Goal: Task Accomplishment & Management: Manage account settings

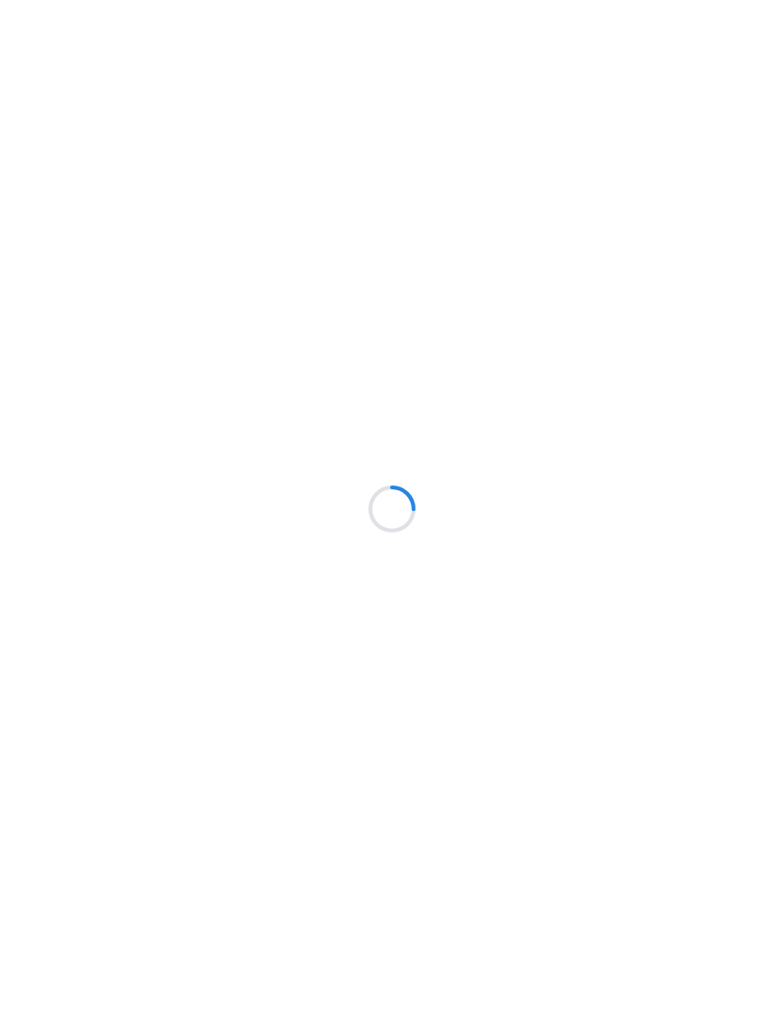
scroll to position [75, 0]
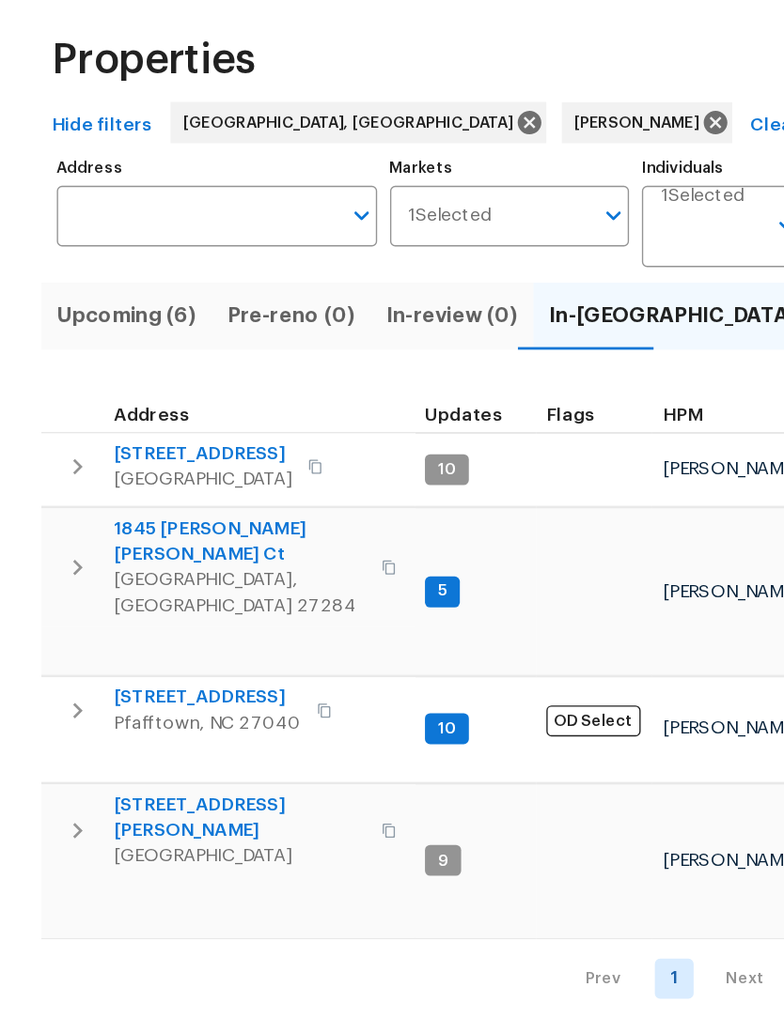
click at [155, 451] on span "1845 Pope Hill Ct" at bounding box center [174, 470] width 183 height 38
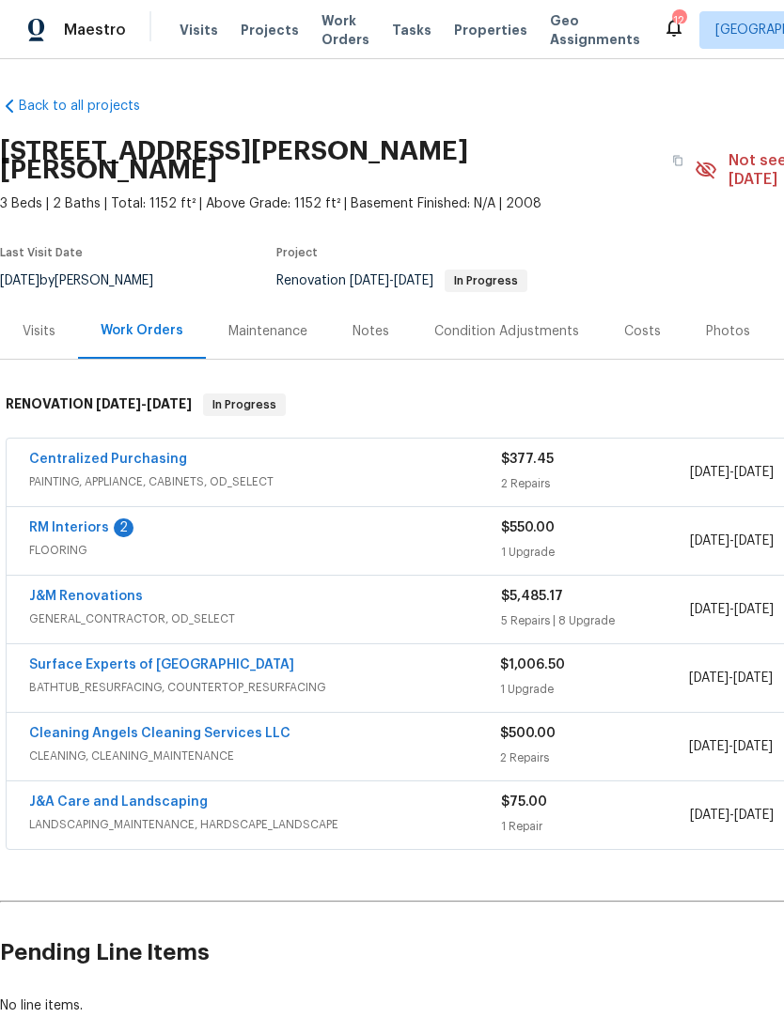
click at [73, 521] on link "RM Interiors" at bounding box center [69, 527] width 80 height 13
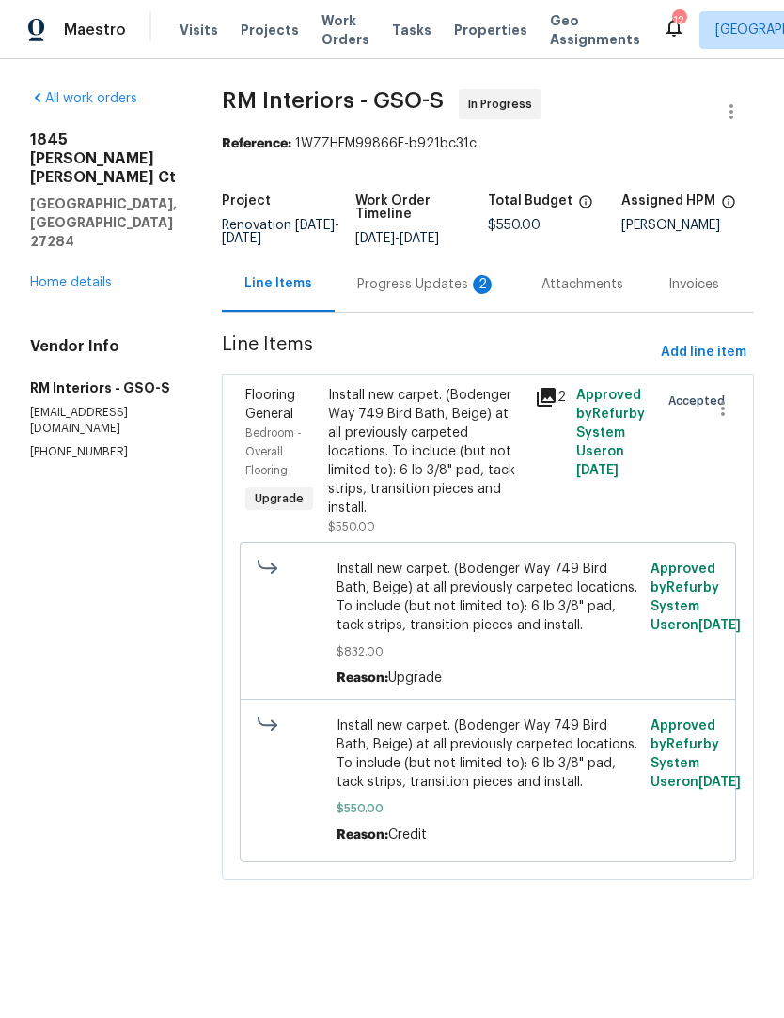
click at [386, 285] on div "Progress Updates 2" at bounding box center [426, 284] width 139 height 19
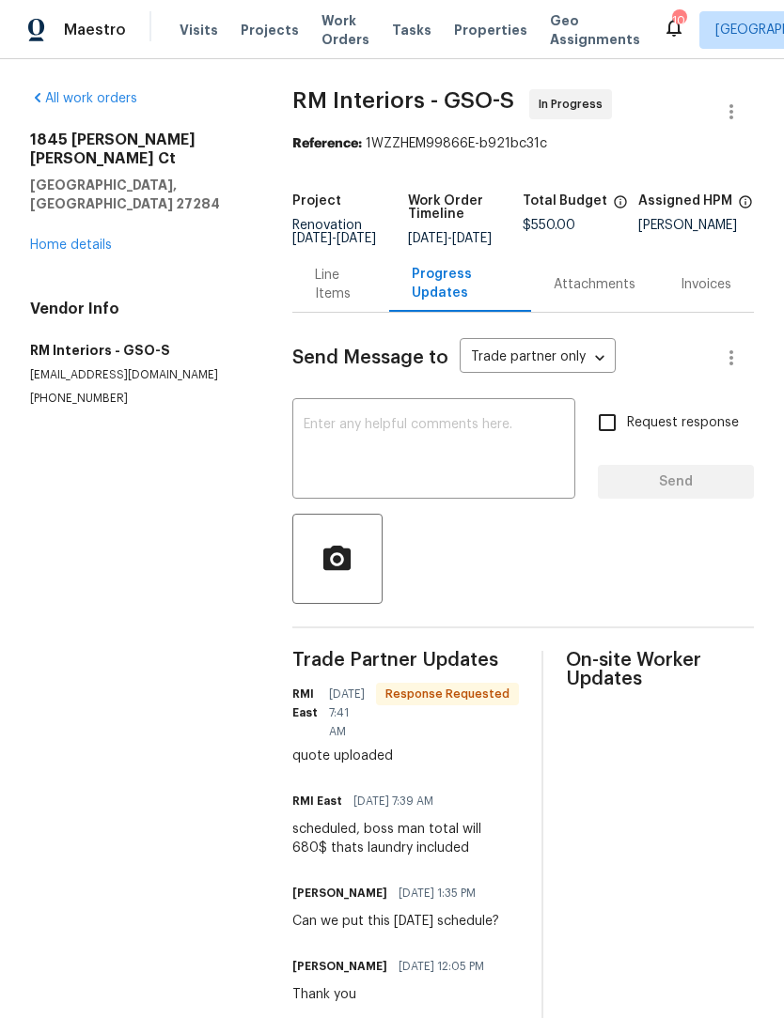
click at [371, 463] on textarea at bounding box center [433, 451] width 260 height 66
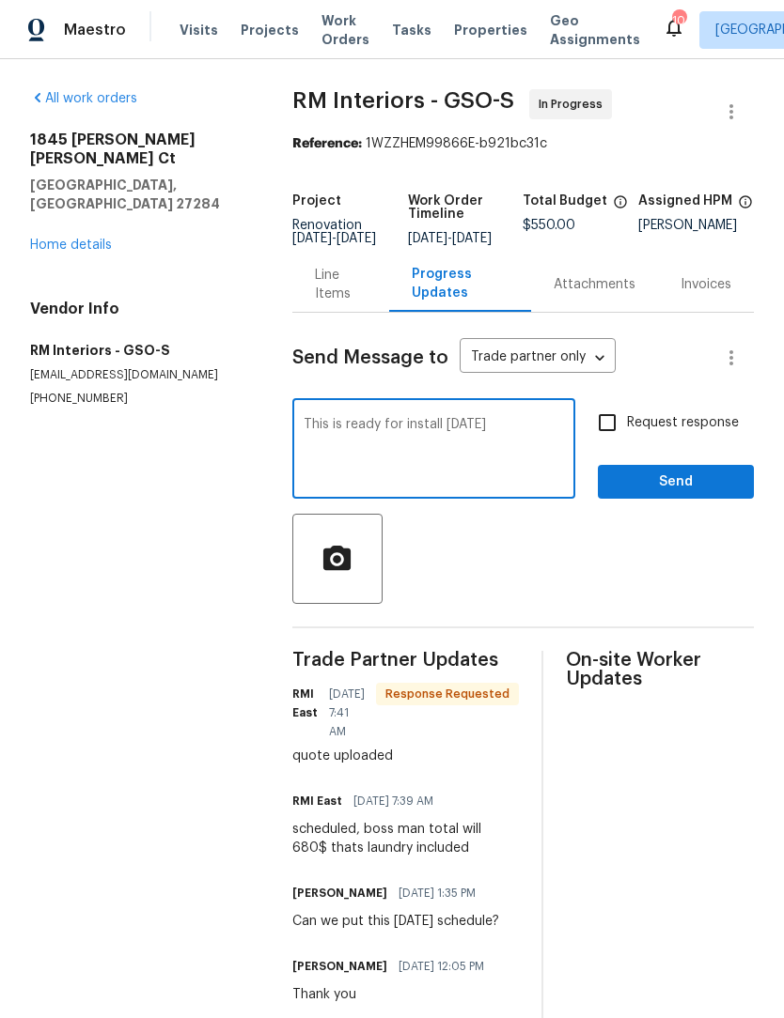
type textarea "This is ready for install [DATE]"
click at [687, 500] on button "Send" at bounding box center [676, 482] width 156 height 35
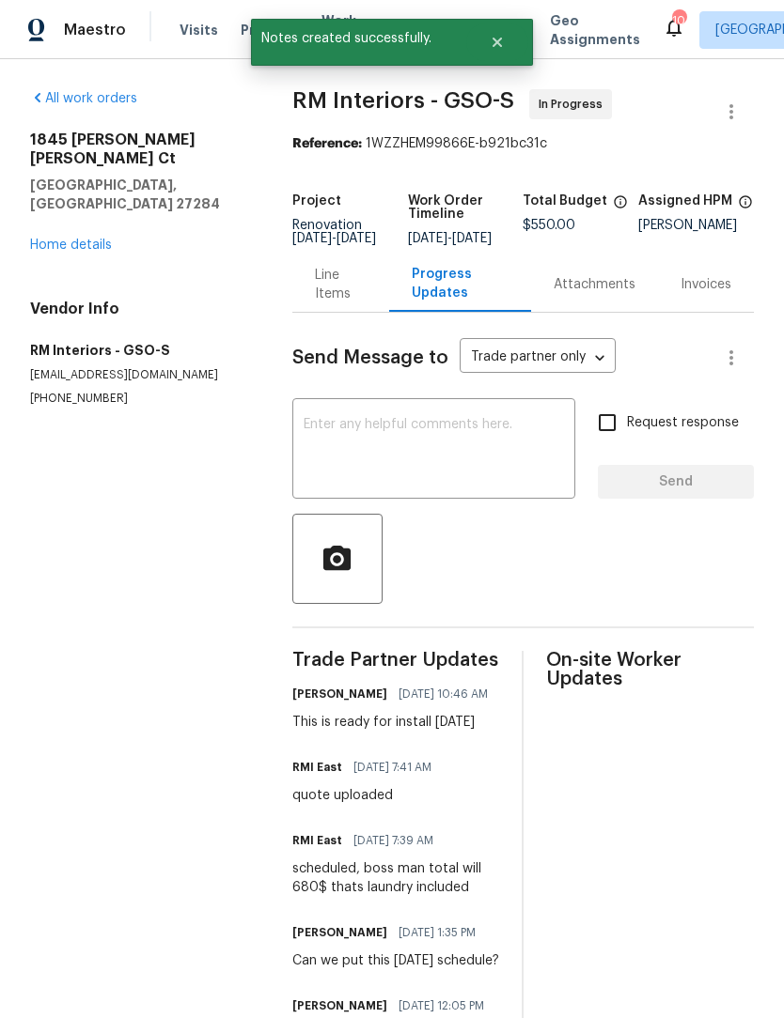
click at [69, 239] on link "Home details" at bounding box center [71, 245] width 82 height 13
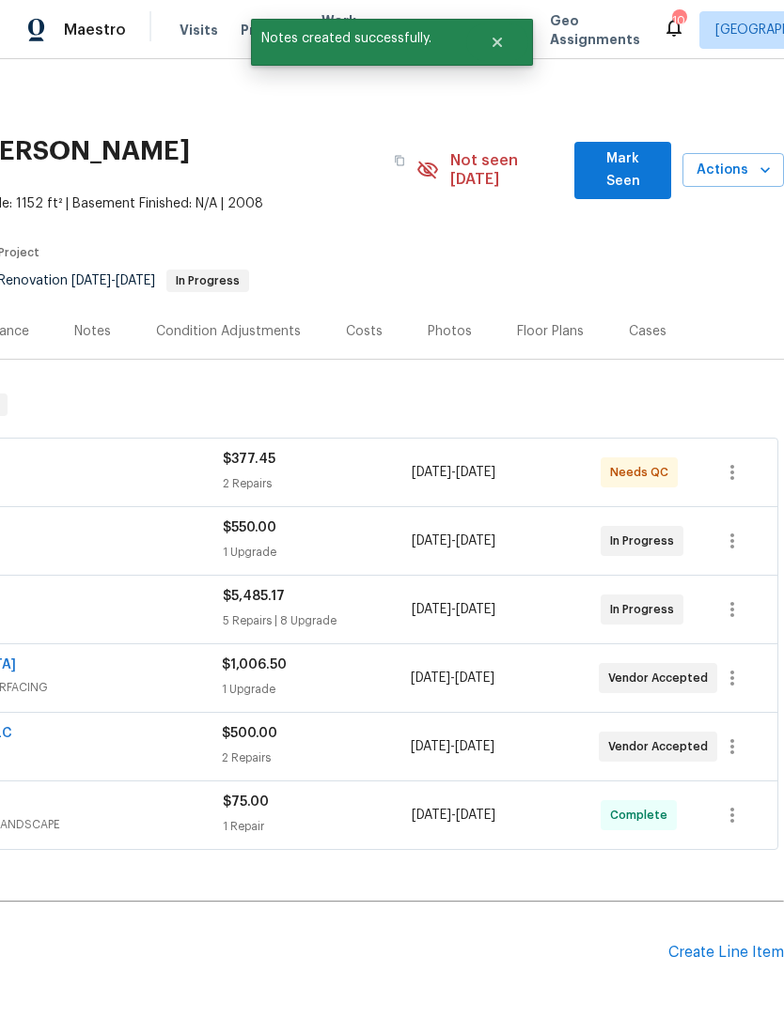
scroll to position [0, 278]
click at [623, 154] on span "Mark Seen" at bounding box center [622, 171] width 67 height 46
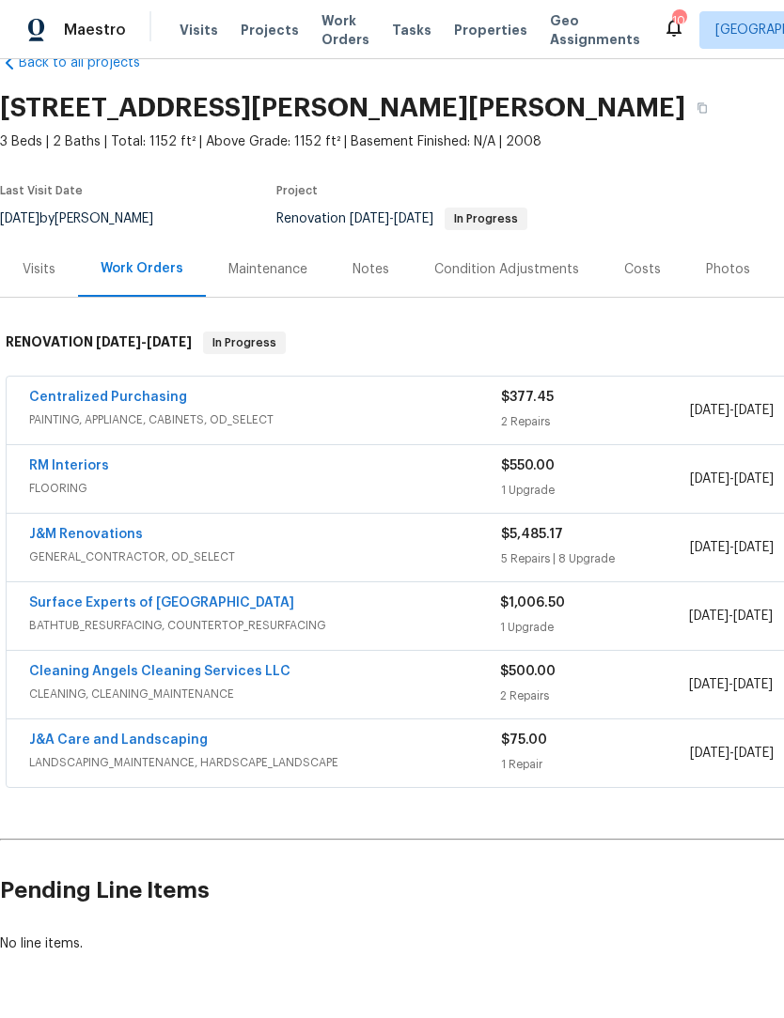
scroll to position [43, 0]
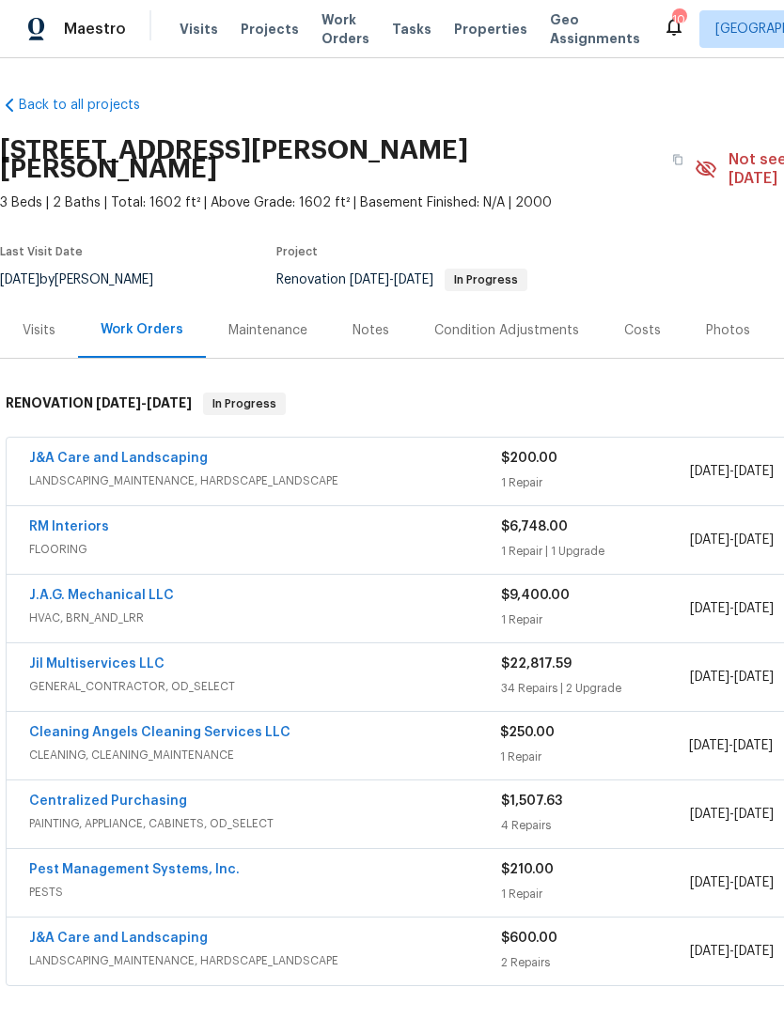
scroll to position [1, 0]
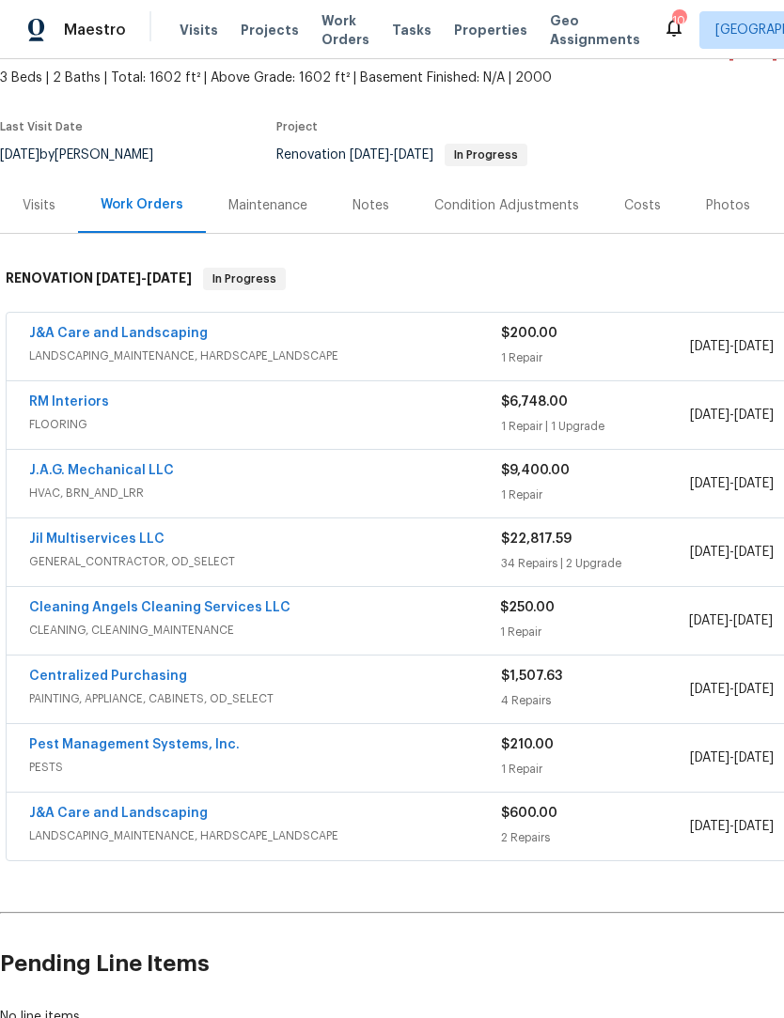
scroll to position [126, 0]
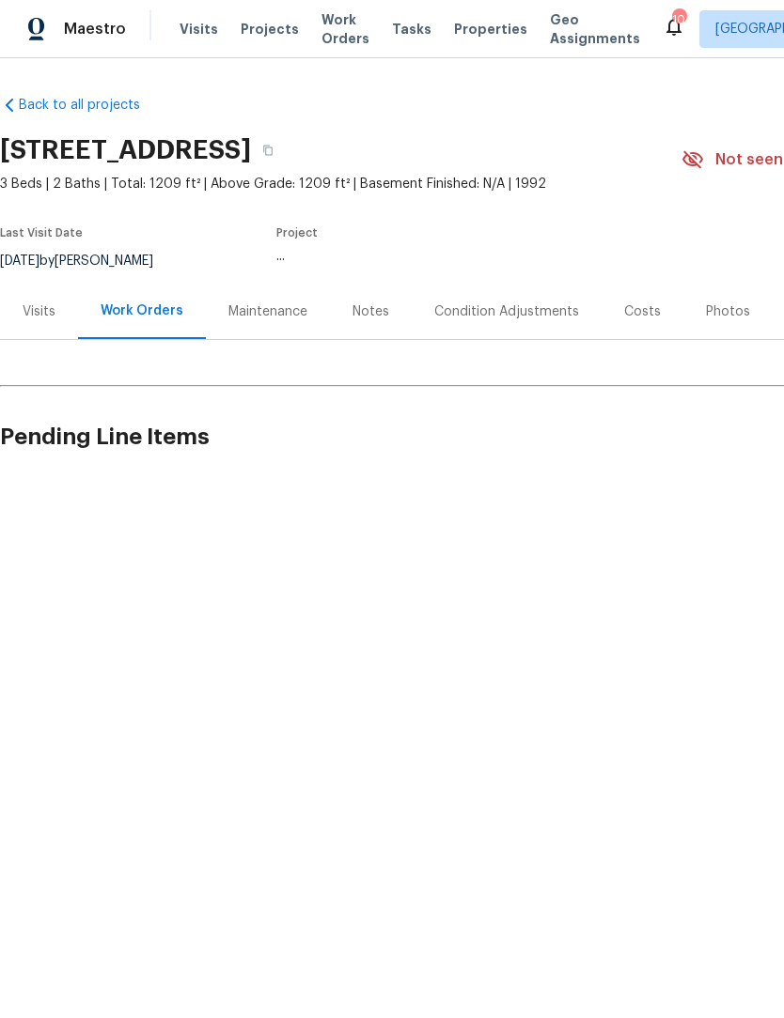
scroll to position [1, 0]
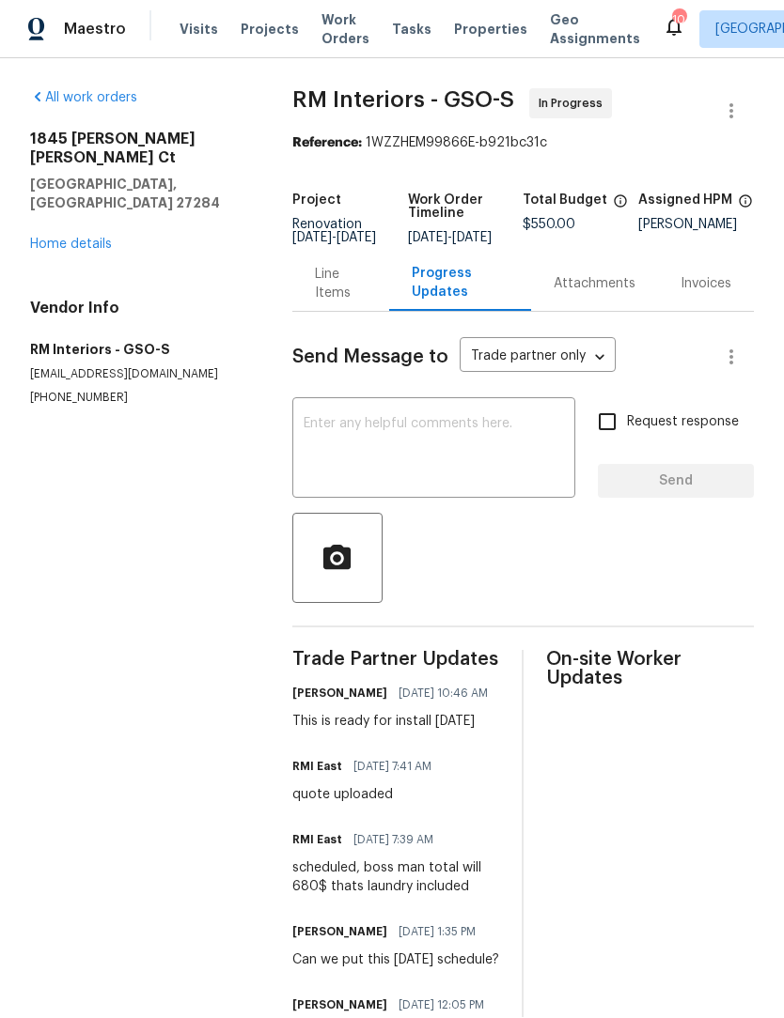
scroll to position [1, 0]
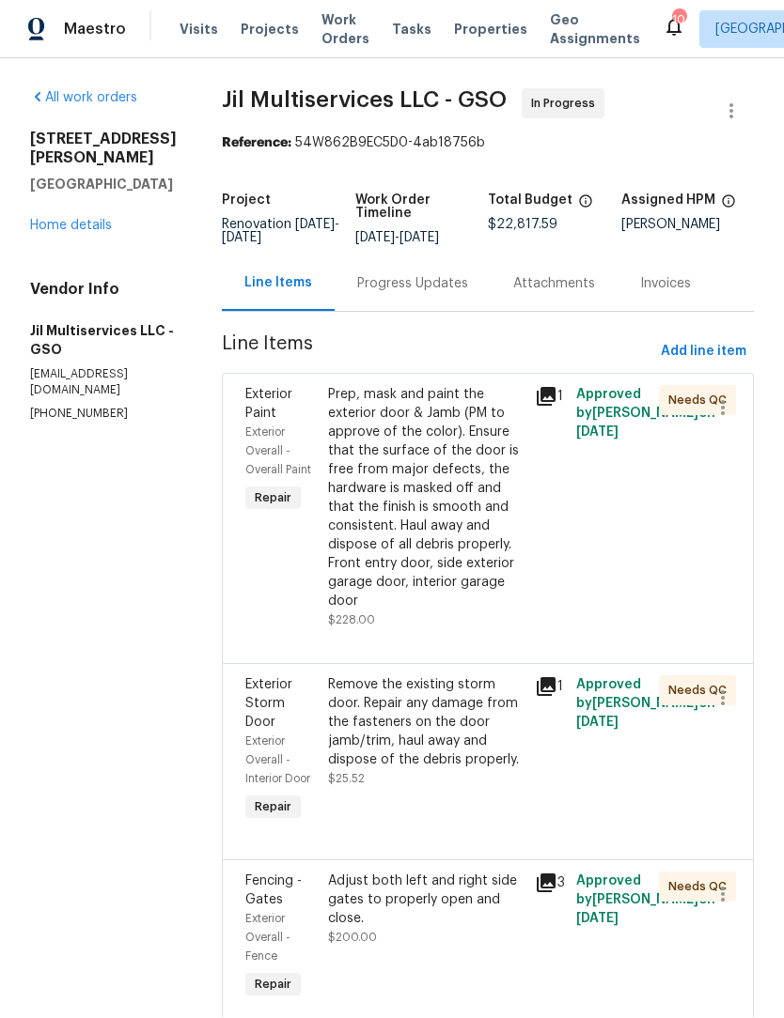
scroll to position [1, 0]
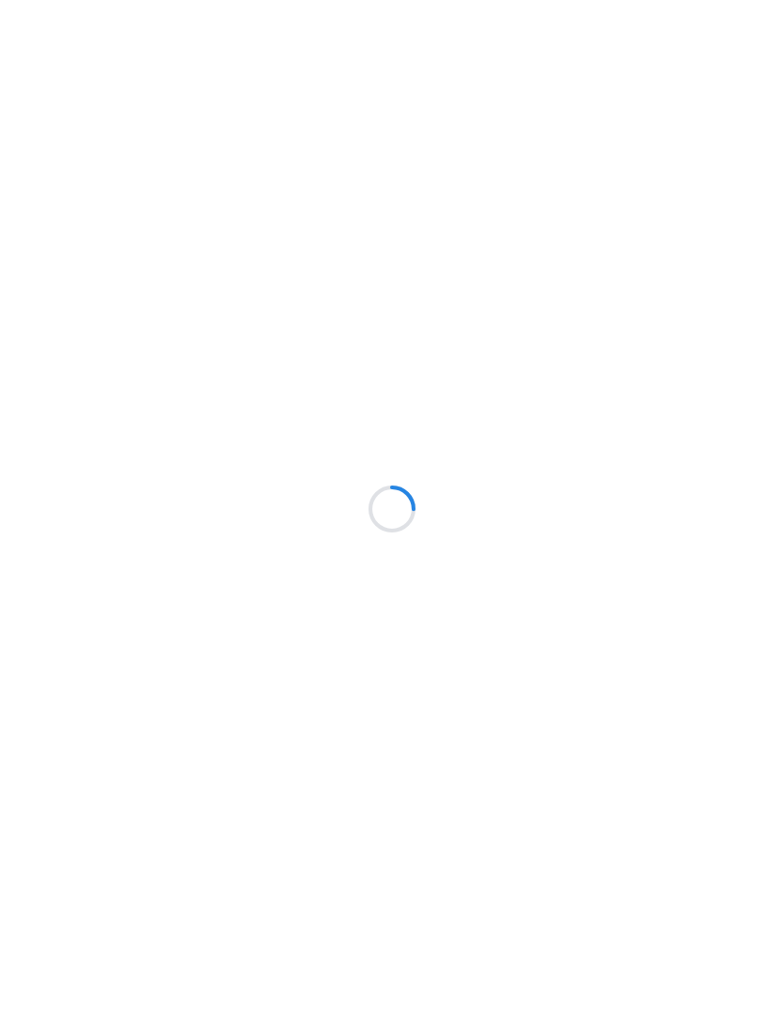
scroll to position [1, 0]
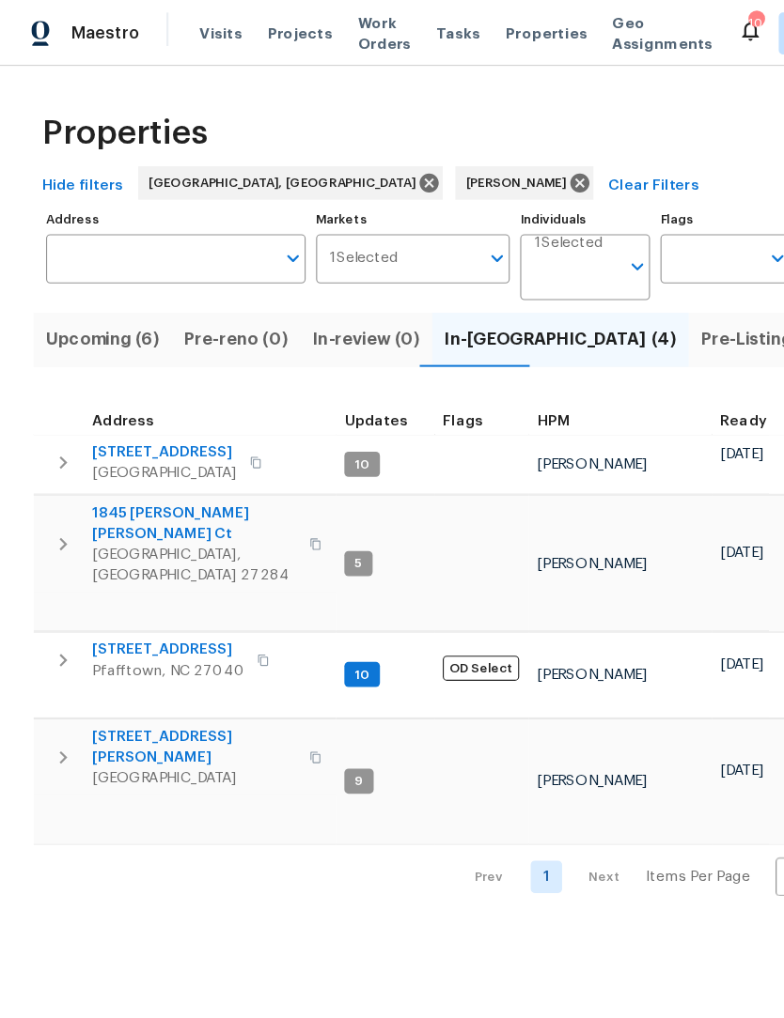
click at [97, 313] on span "Upcoming (6)" at bounding box center [91, 305] width 101 height 26
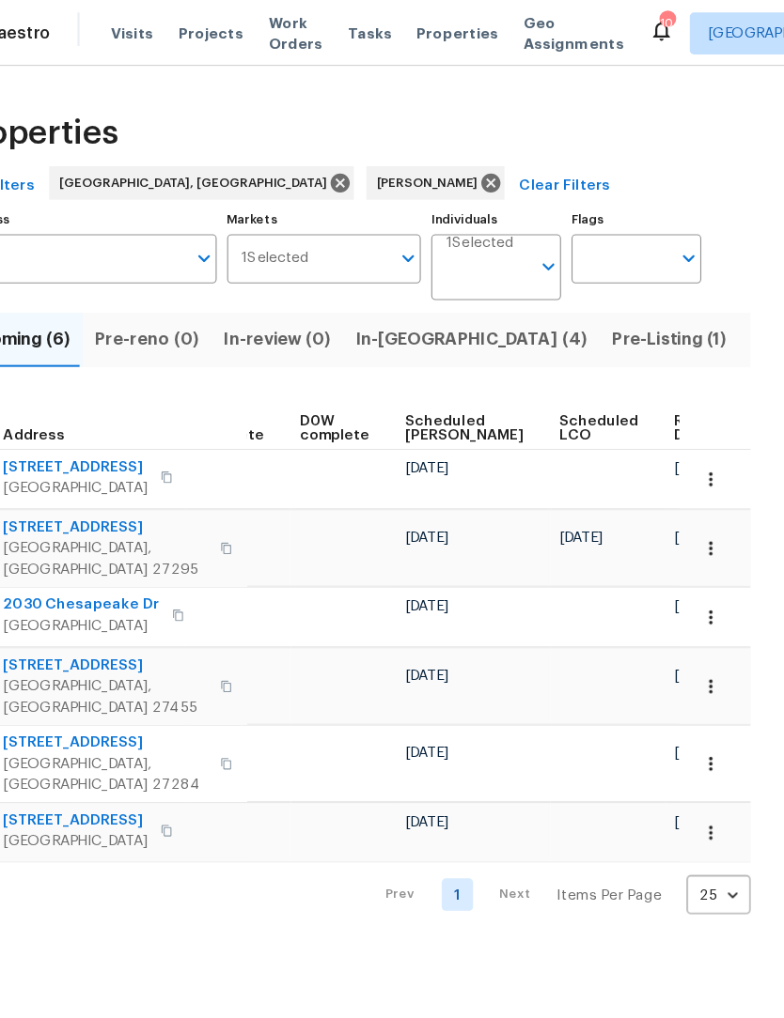
click at [708, 483] on icon "button" at bounding box center [717, 492] width 19 height 19
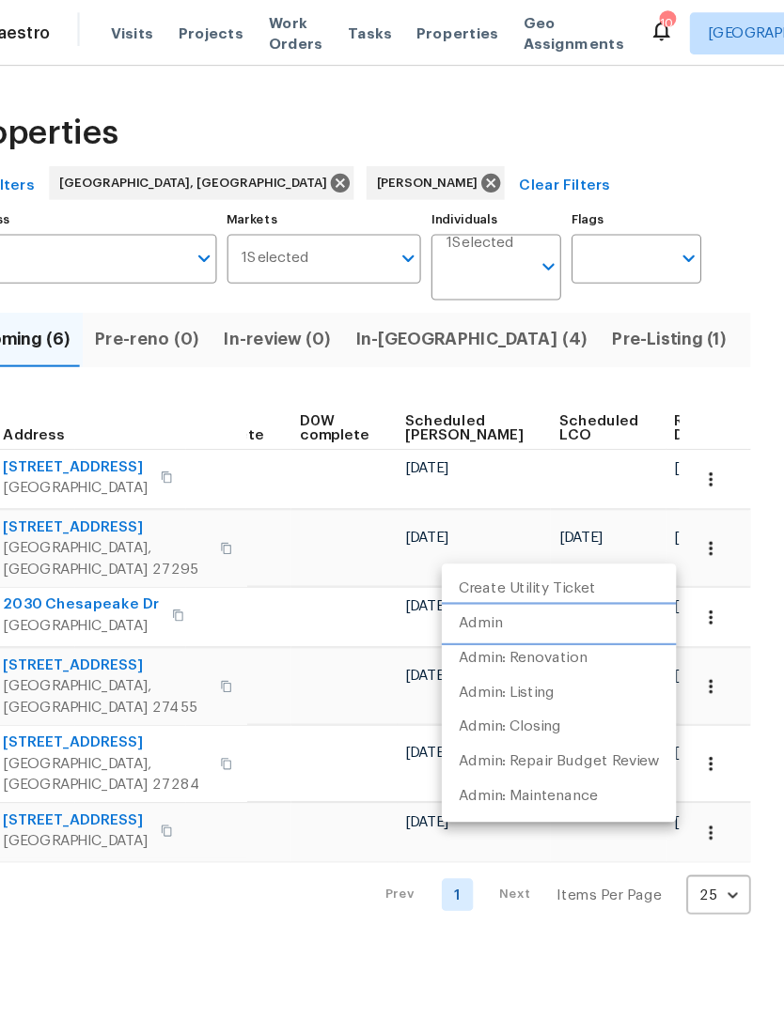
click at [476, 564] on li "Admin" at bounding box center [581, 560] width 210 height 31
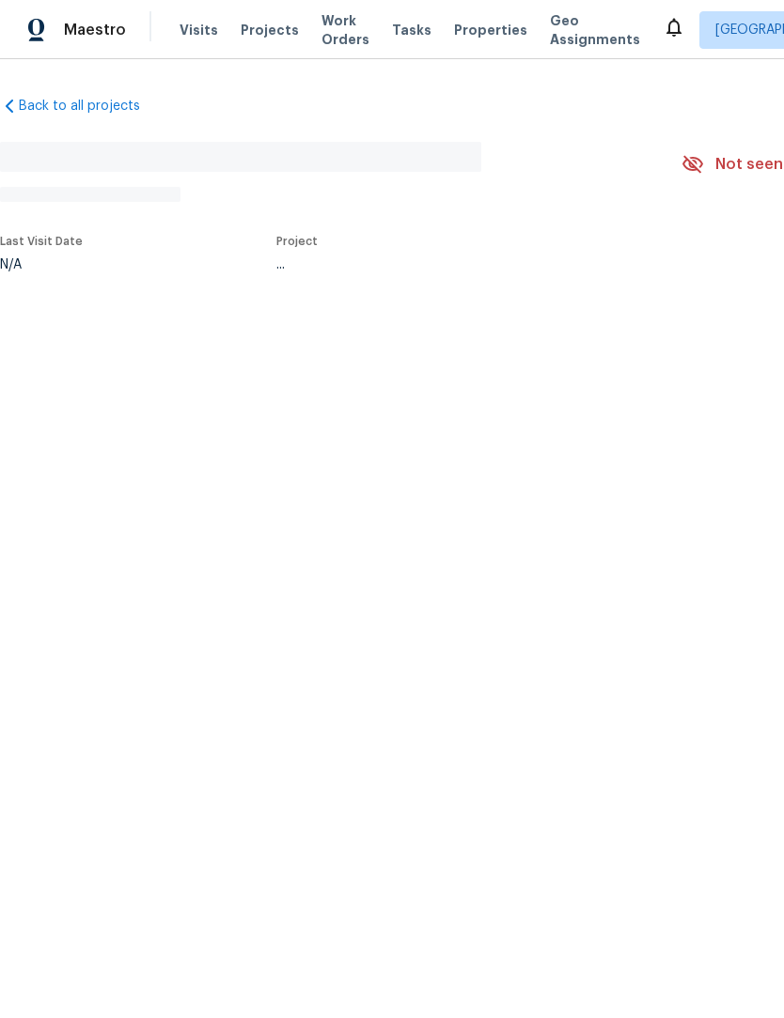
scroll to position [1, 0]
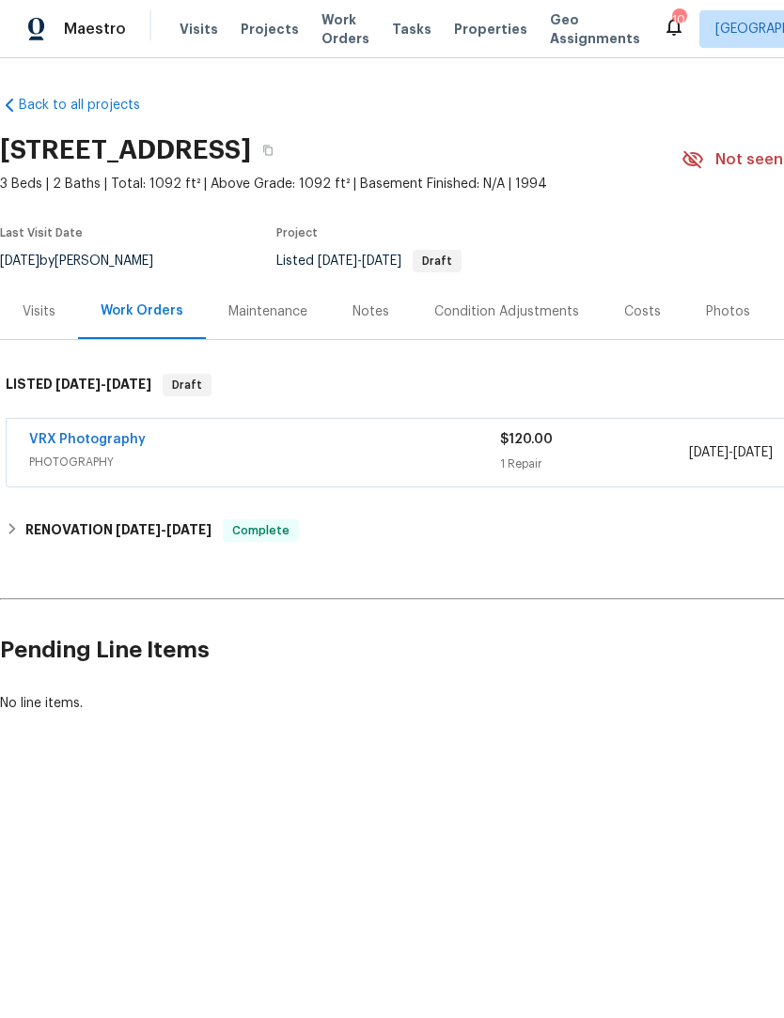
click at [94, 27] on span "Maestro" at bounding box center [95, 30] width 62 height 19
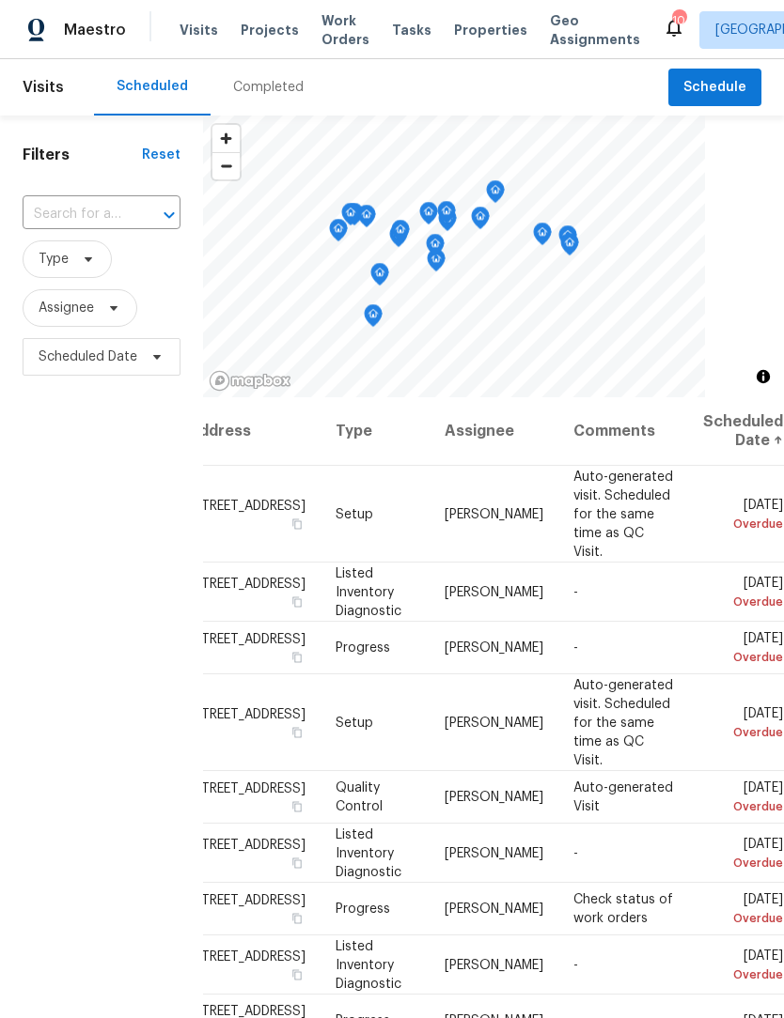
scroll to position [0, 167]
click at [0, 0] on icon at bounding box center [0, 0] width 0 height 0
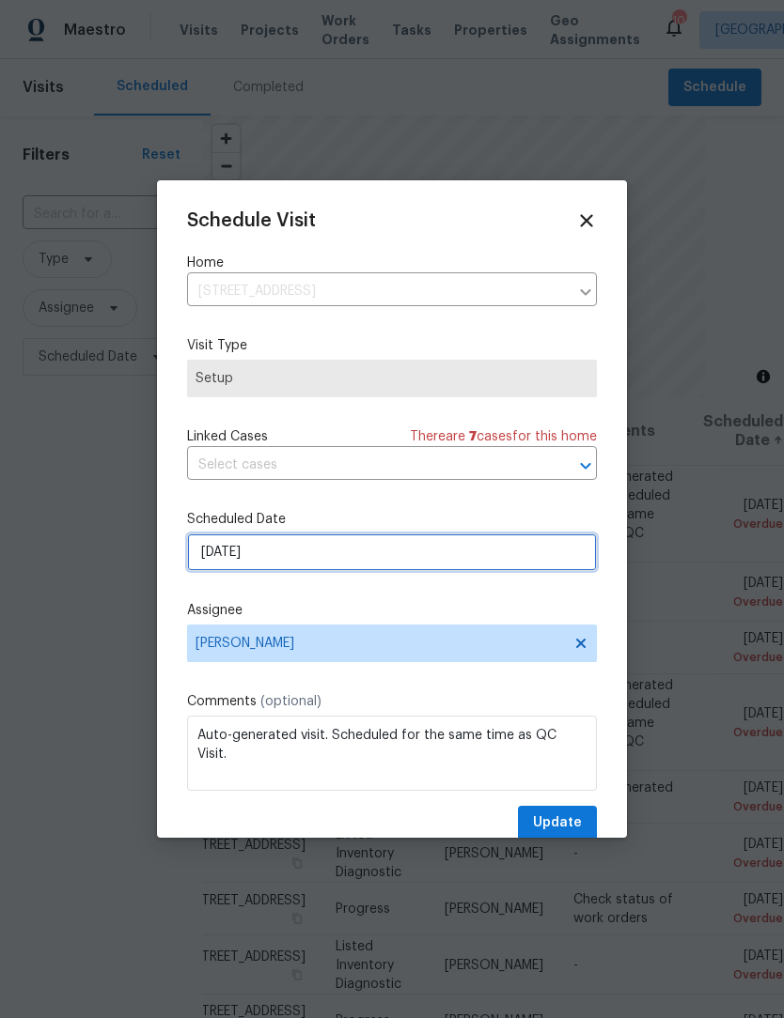
click at [321, 558] on input "8/6/2025" at bounding box center [392, 553] width 410 height 38
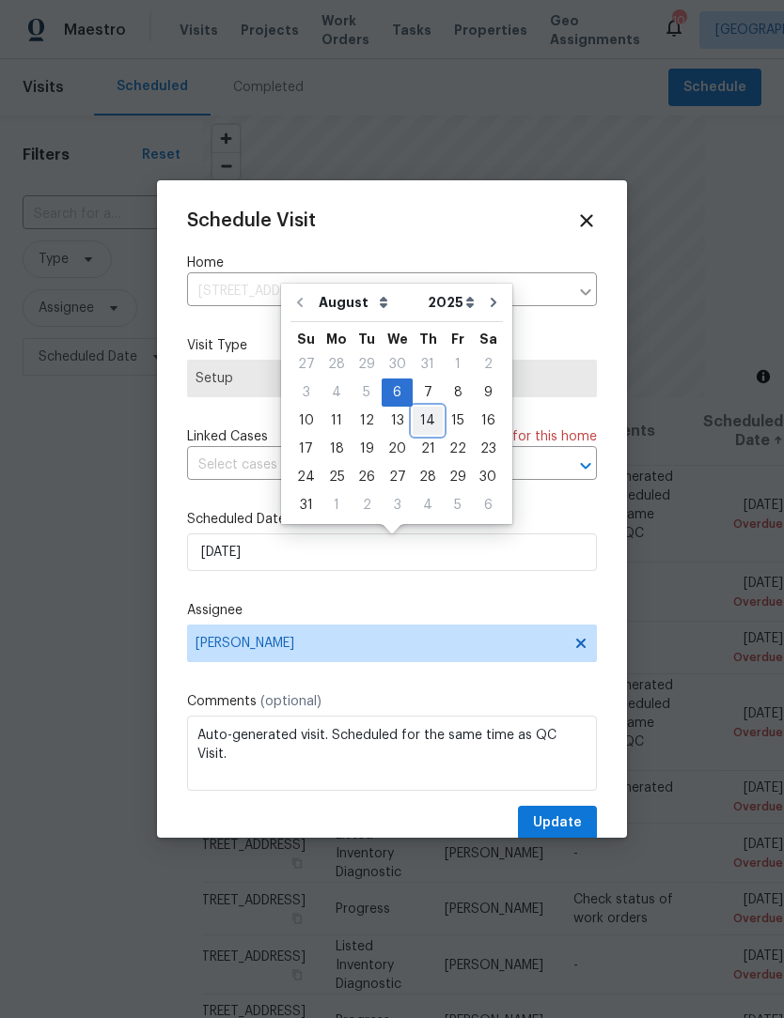
click at [426, 424] on div "14" at bounding box center [427, 421] width 30 height 26
type input "8/14/2025"
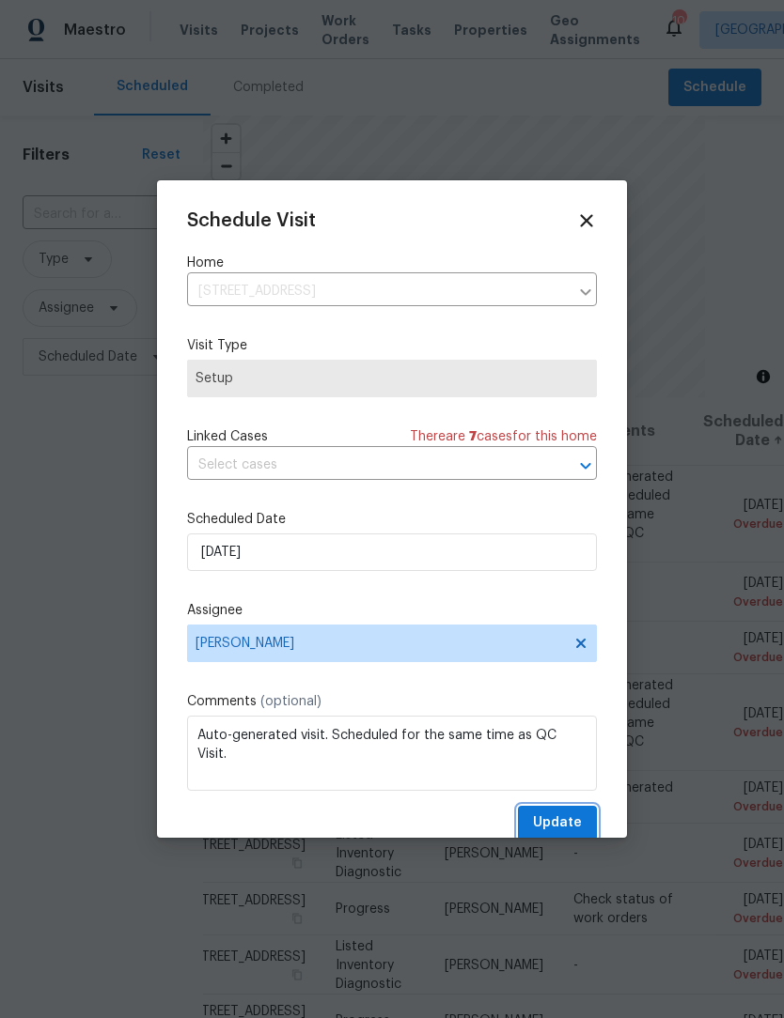
click at [573, 827] on span "Update" at bounding box center [557, 823] width 49 height 23
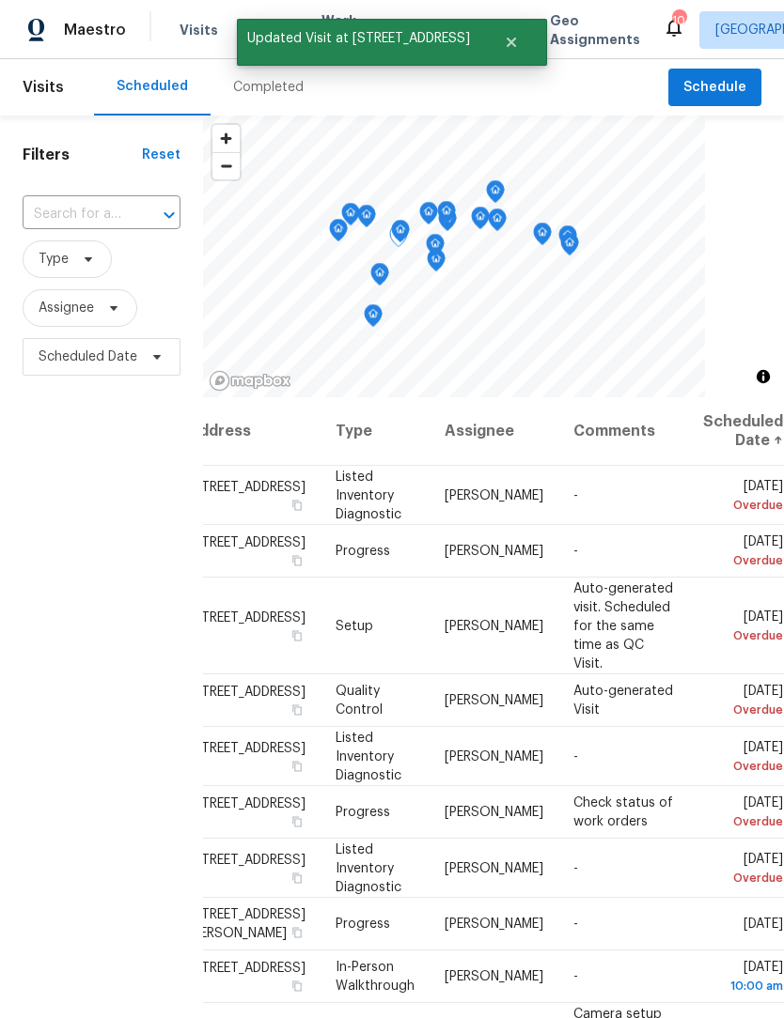
click at [0, 0] on icon at bounding box center [0, 0] width 0 height 0
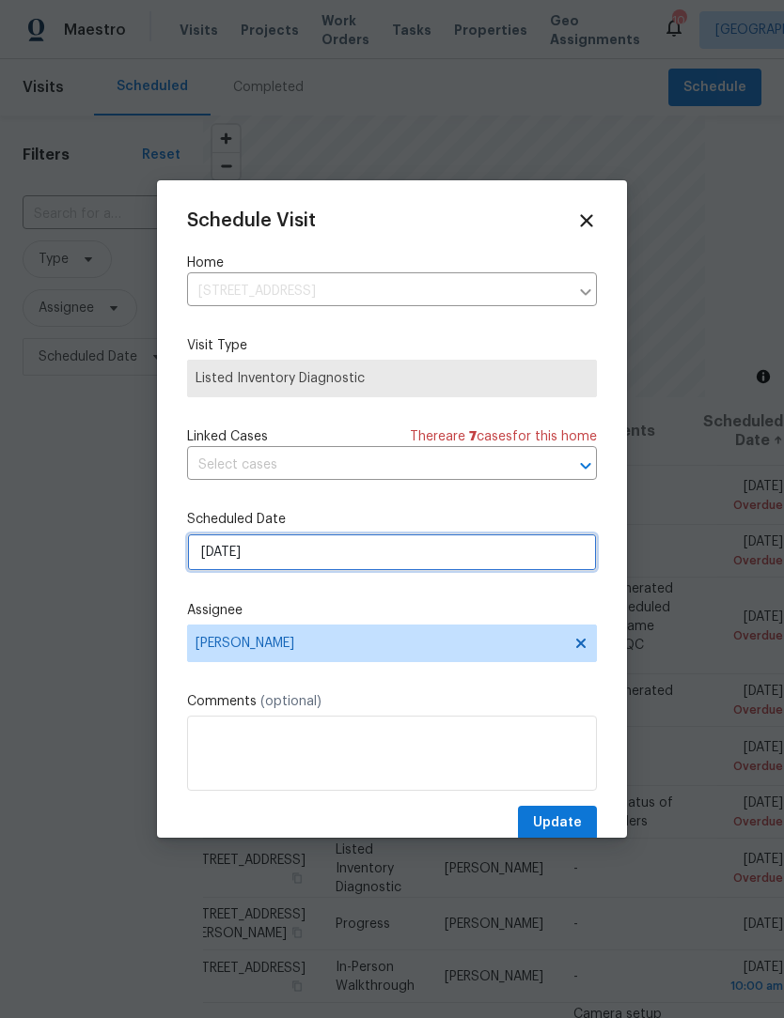
click at [314, 554] on input "8/7/2025" at bounding box center [392, 553] width 410 height 38
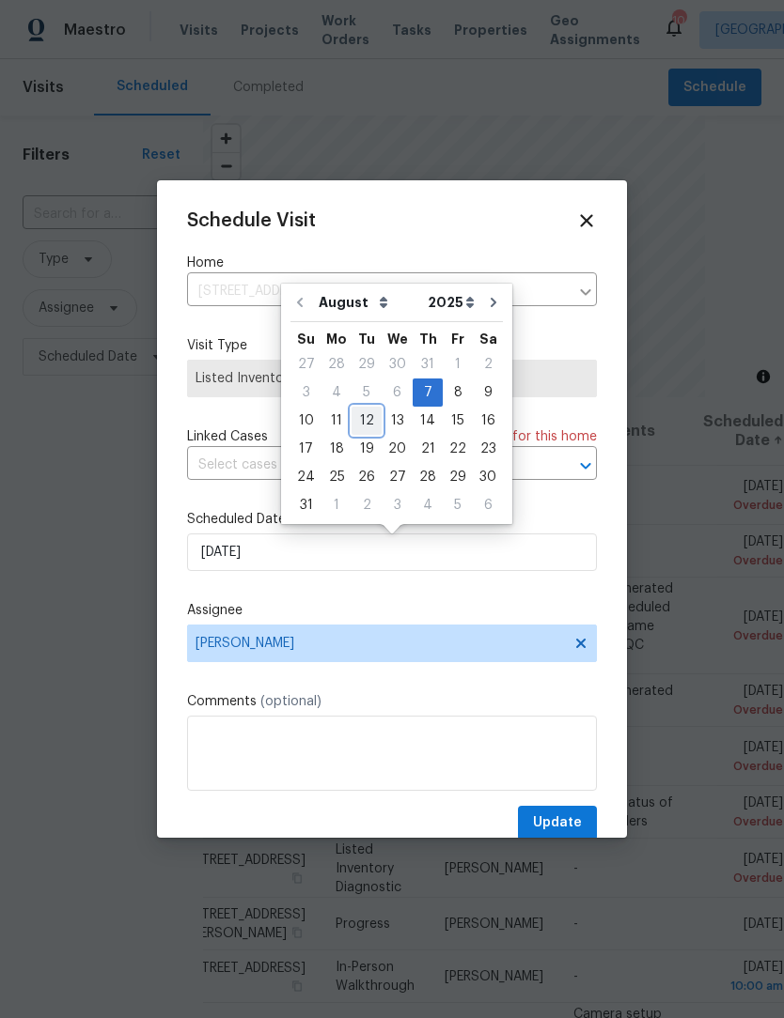
click at [364, 425] on div "12" at bounding box center [366, 421] width 30 height 26
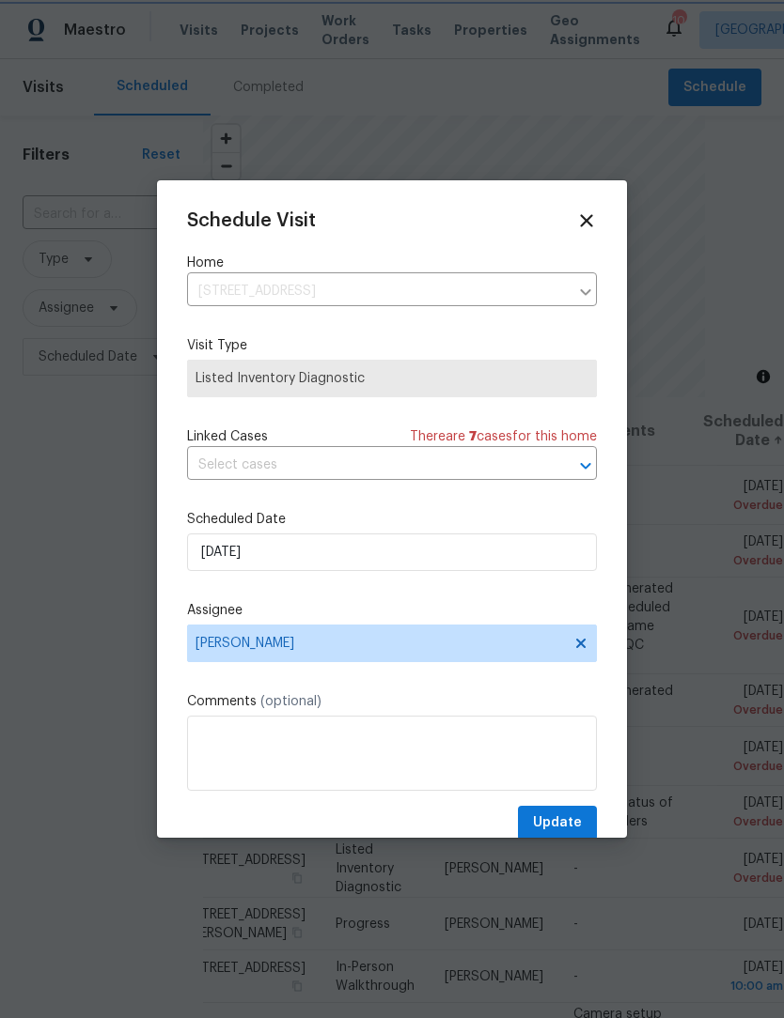
type input "8/12/2025"
click at [571, 826] on span "Update" at bounding box center [557, 823] width 49 height 23
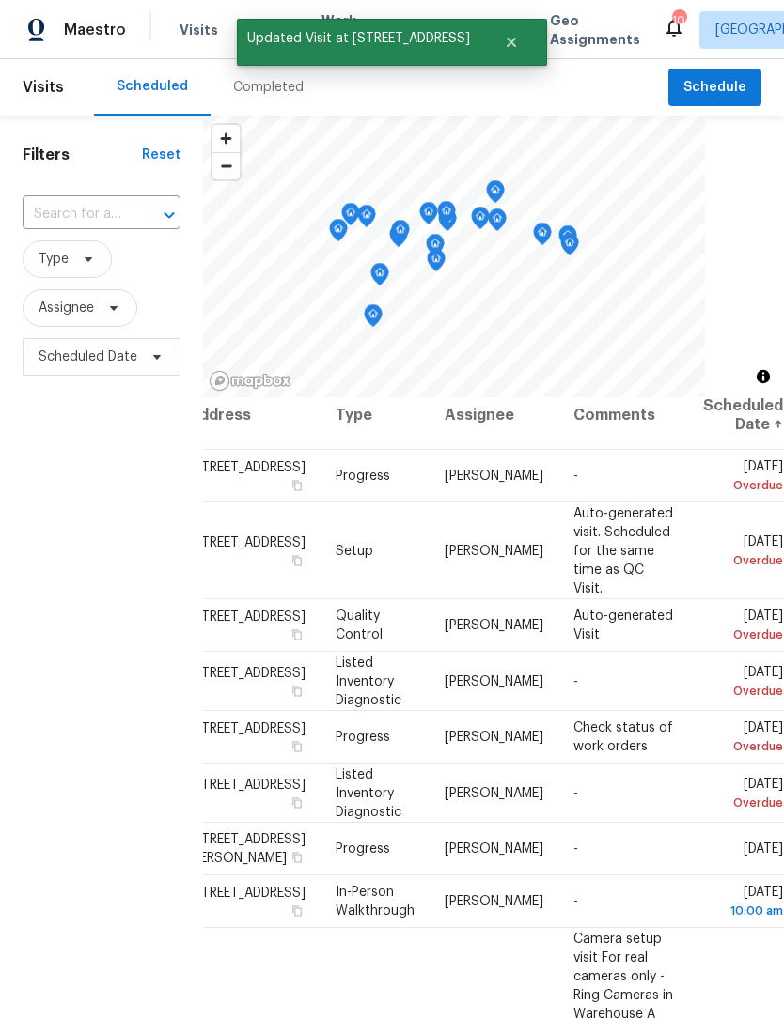
scroll to position [16, 167]
click at [0, 0] on icon at bounding box center [0, 0] width 0 height 0
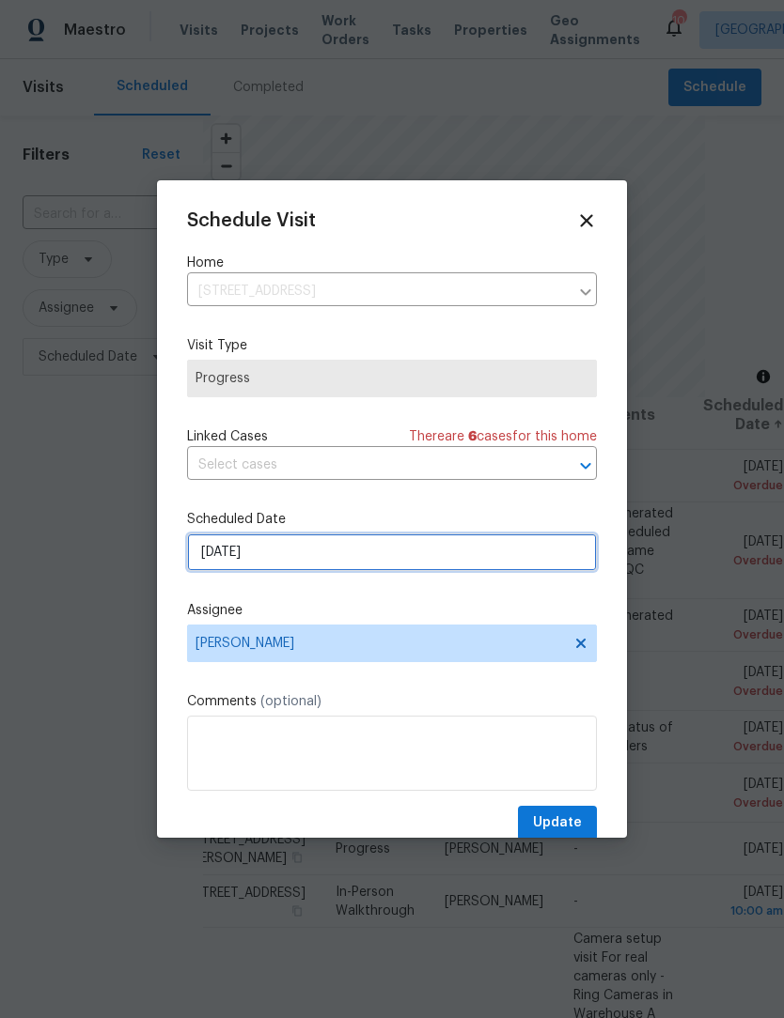
click at [289, 565] on input "8/8/2025" at bounding box center [392, 553] width 410 height 38
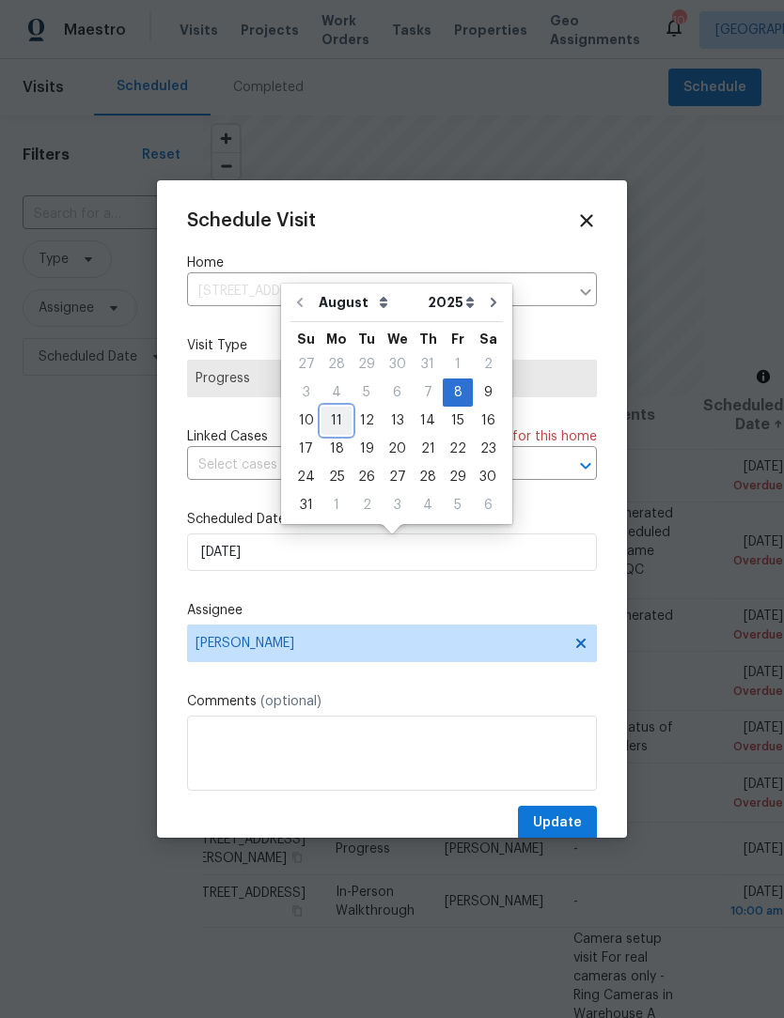
click at [335, 424] on div "11" at bounding box center [336, 421] width 30 height 26
type input "8/11/2025"
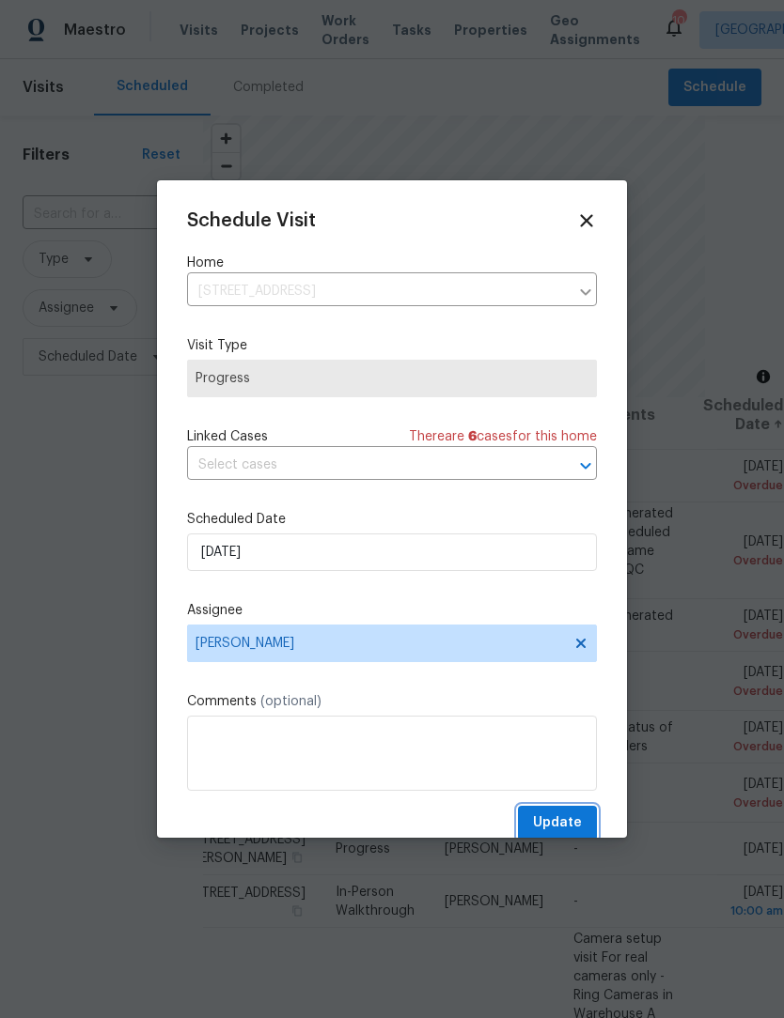
click at [565, 824] on span "Update" at bounding box center [557, 823] width 49 height 23
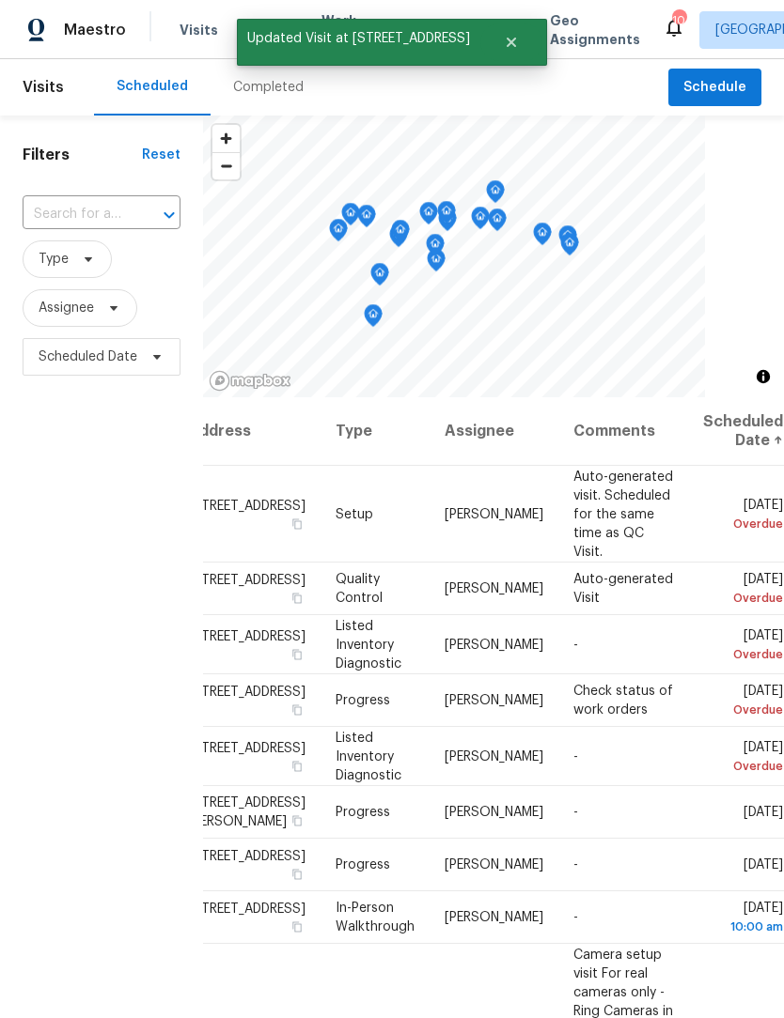
scroll to position [0, 167]
click at [0, 0] on icon at bounding box center [0, 0] width 0 height 0
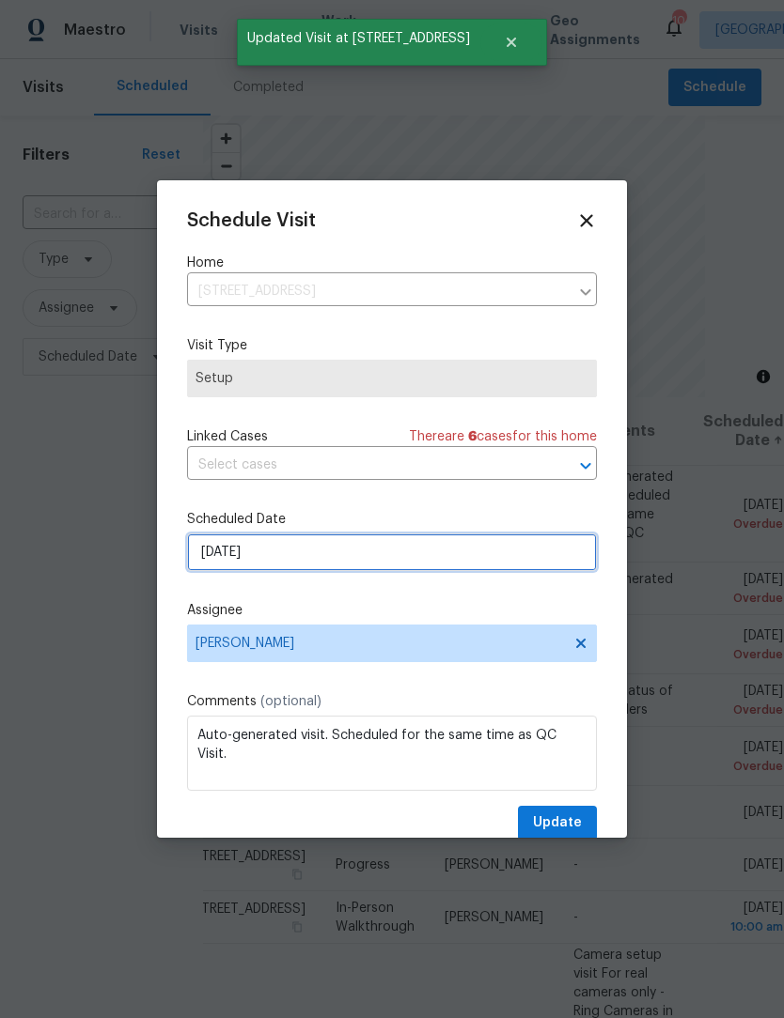
click at [335, 555] on input "8/8/2025" at bounding box center [392, 553] width 410 height 38
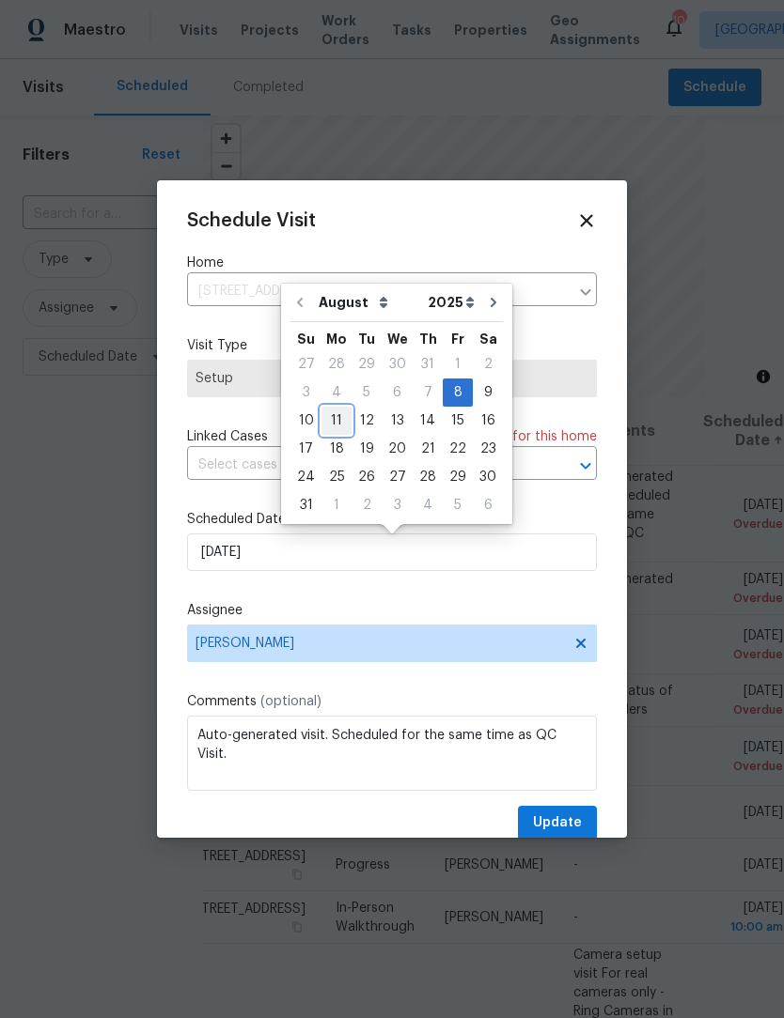
click at [338, 419] on div "11" at bounding box center [336, 421] width 30 height 26
type input "8/11/2025"
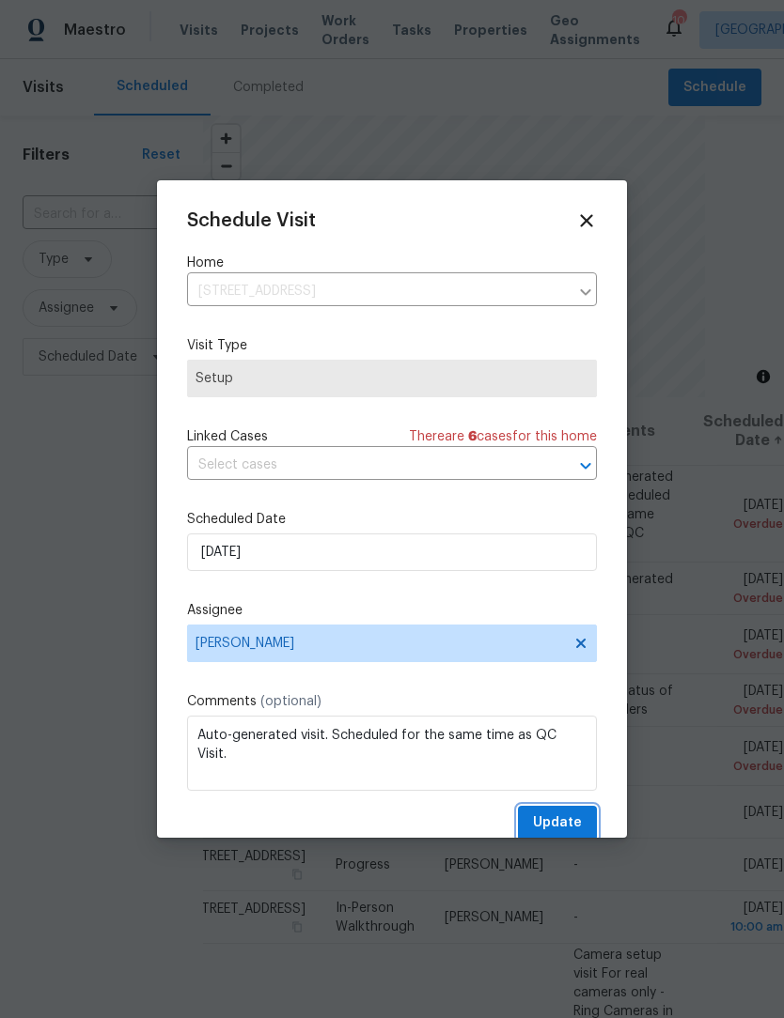
click at [567, 819] on span "Update" at bounding box center [557, 823] width 49 height 23
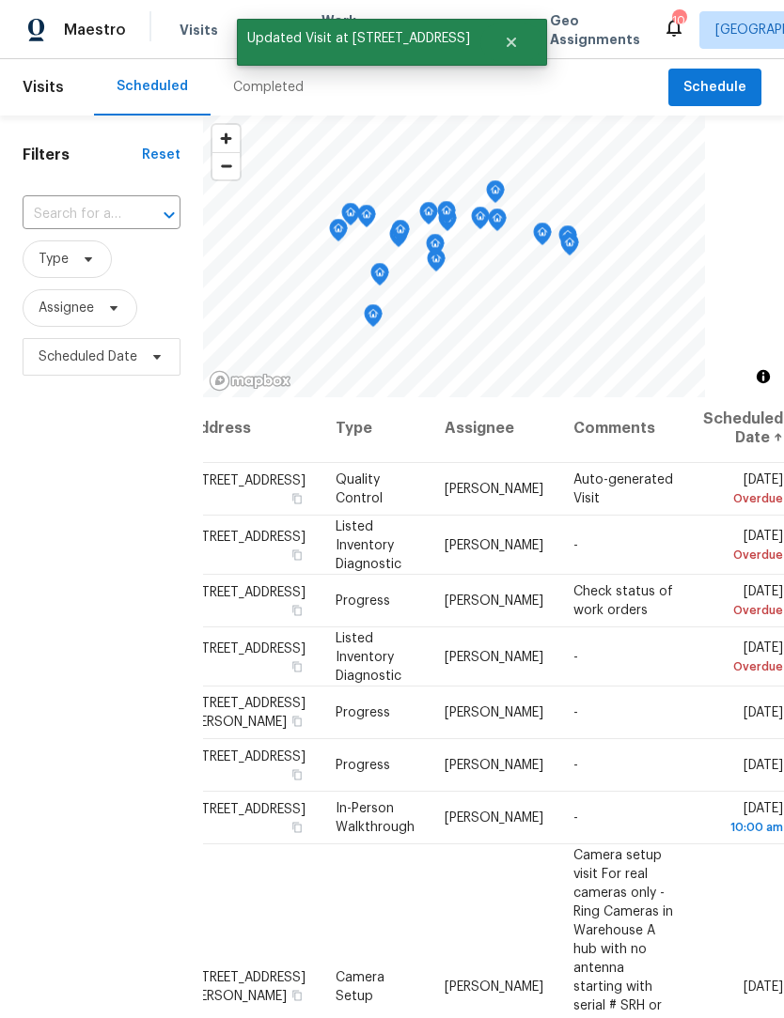
scroll to position [3, 167]
click at [0, 0] on icon at bounding box center [0, 0] width 0 height 0
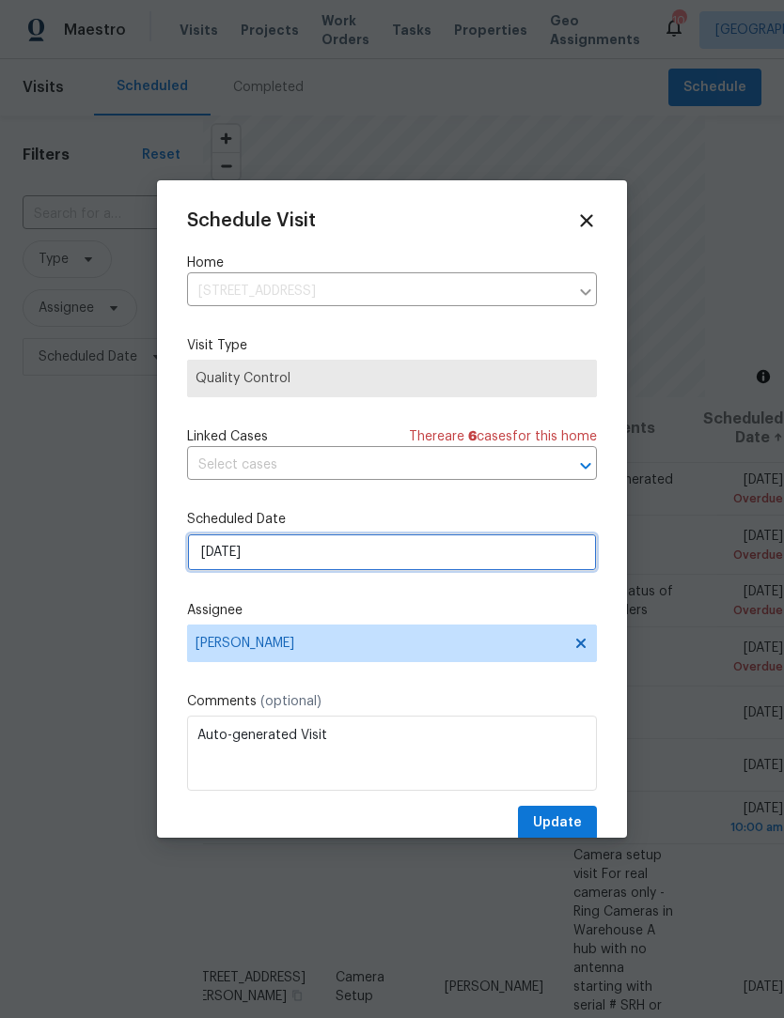
click at [319, 551] on input "8/8/2025" at bounding box center [392, 553] width 410 height 38
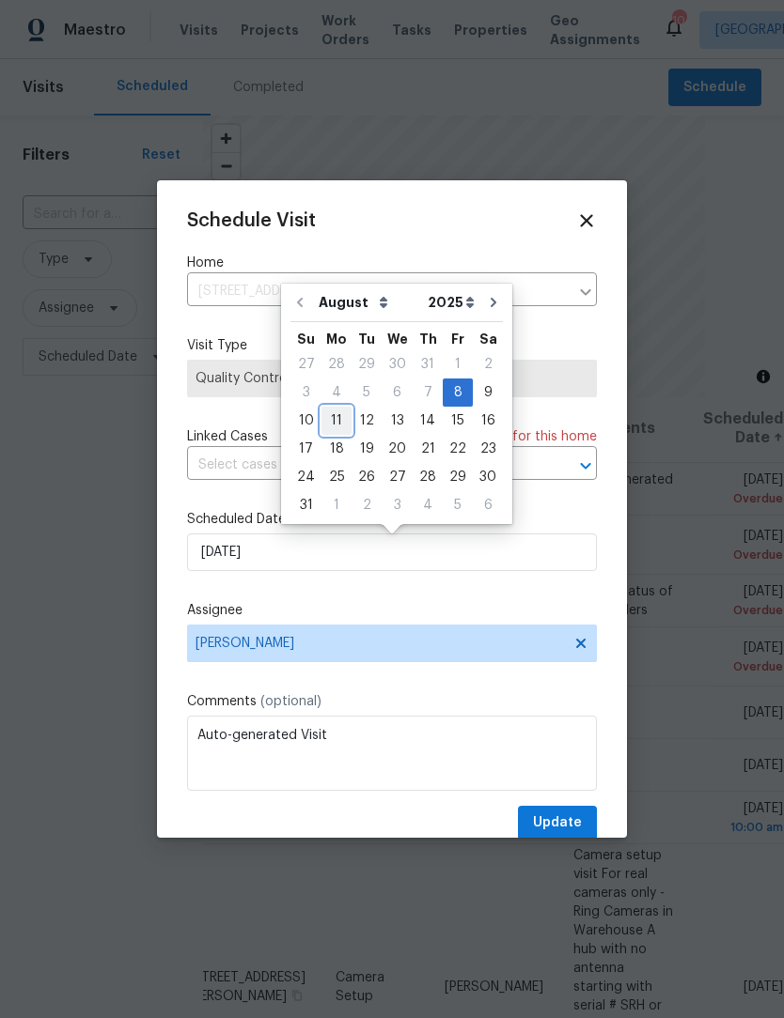
click at [338, 418] on div "11" at bounding box center [336, 421] width 30 height 26
type input "8/11/2025"
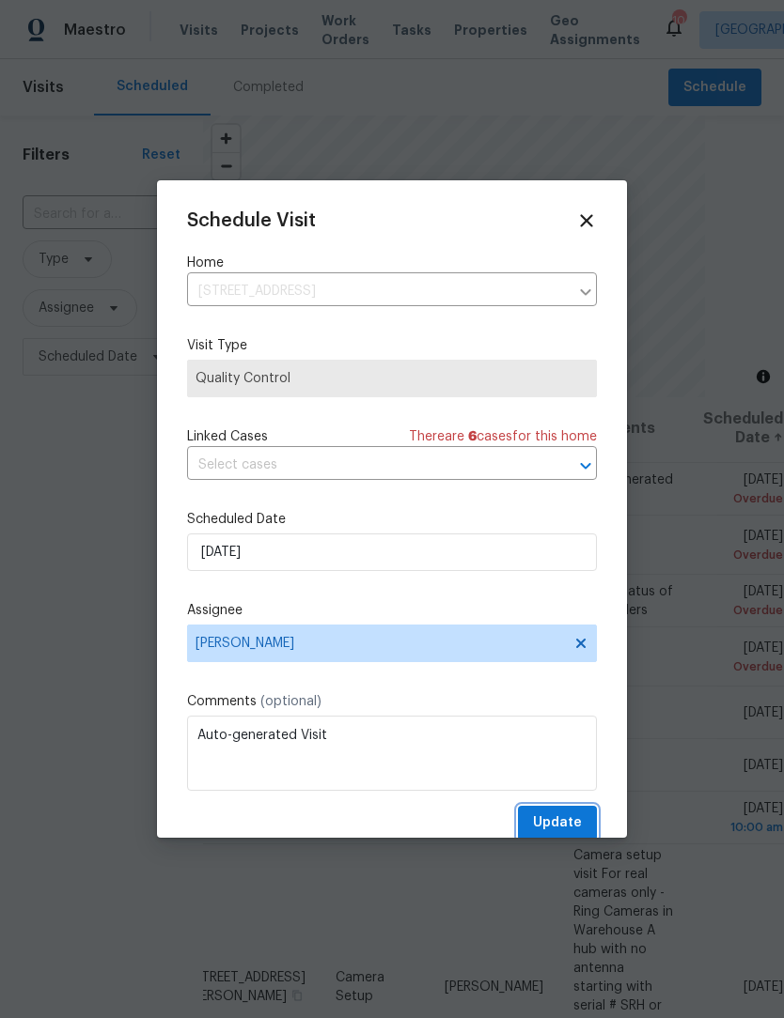
click at [572, 824] on span "Update" at bounding box center [557, 823] width 49 height 23
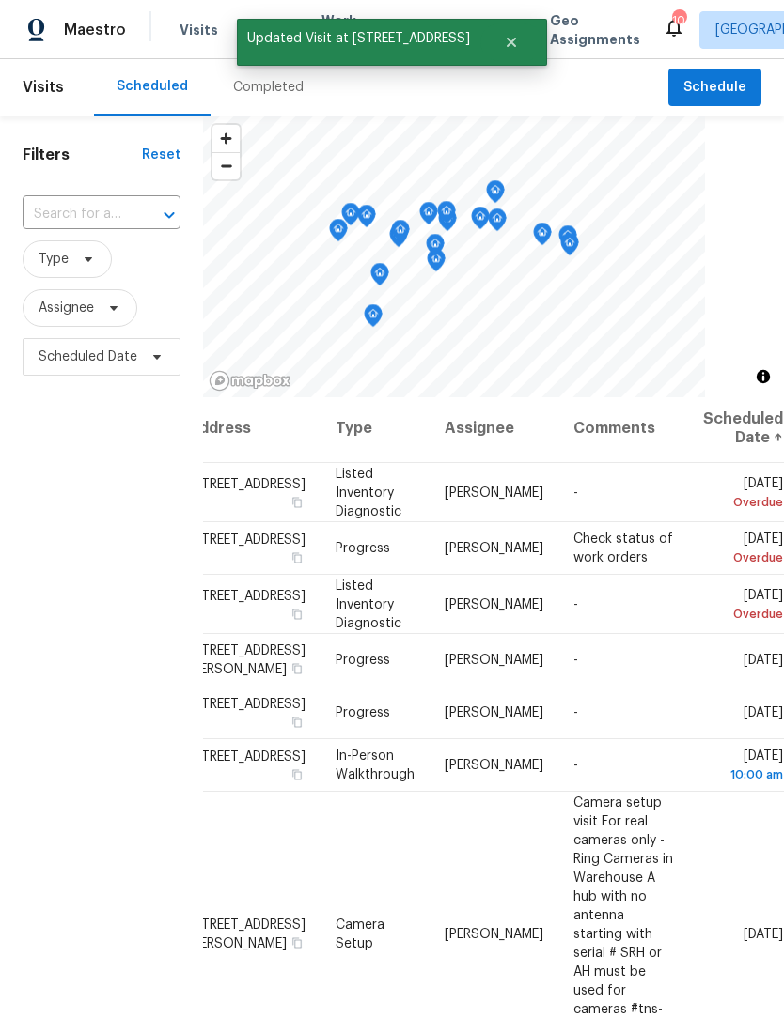
click at [0, 0] on icon at bounding box center [0, 0] width 0 height 0
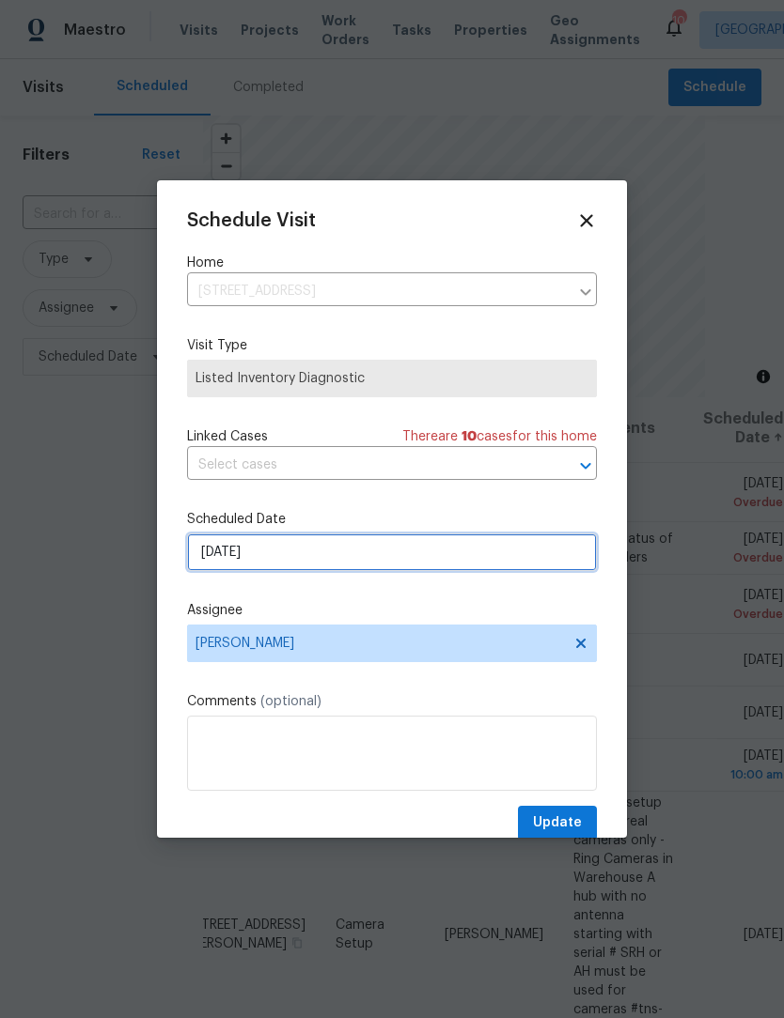
click at [294, 561] on input "8/8/2025" at bounding box center [392, 553] width 410 height 38
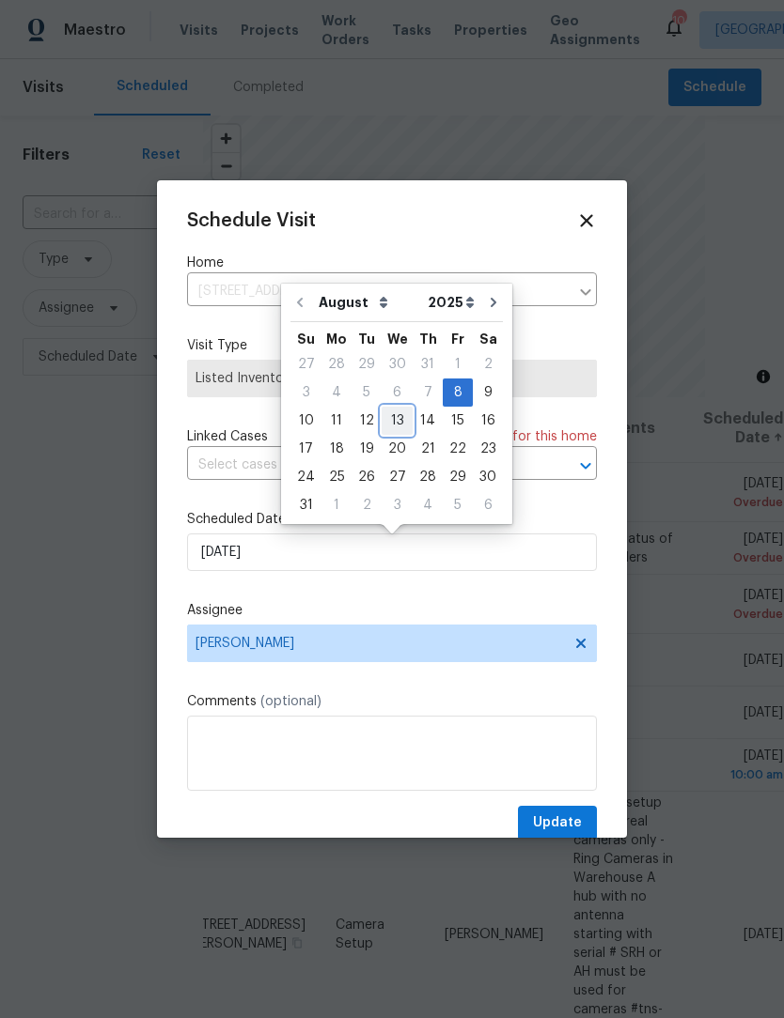
click at [393, 420] on div "13" at bounding box center [396, 421] width 31 height 26
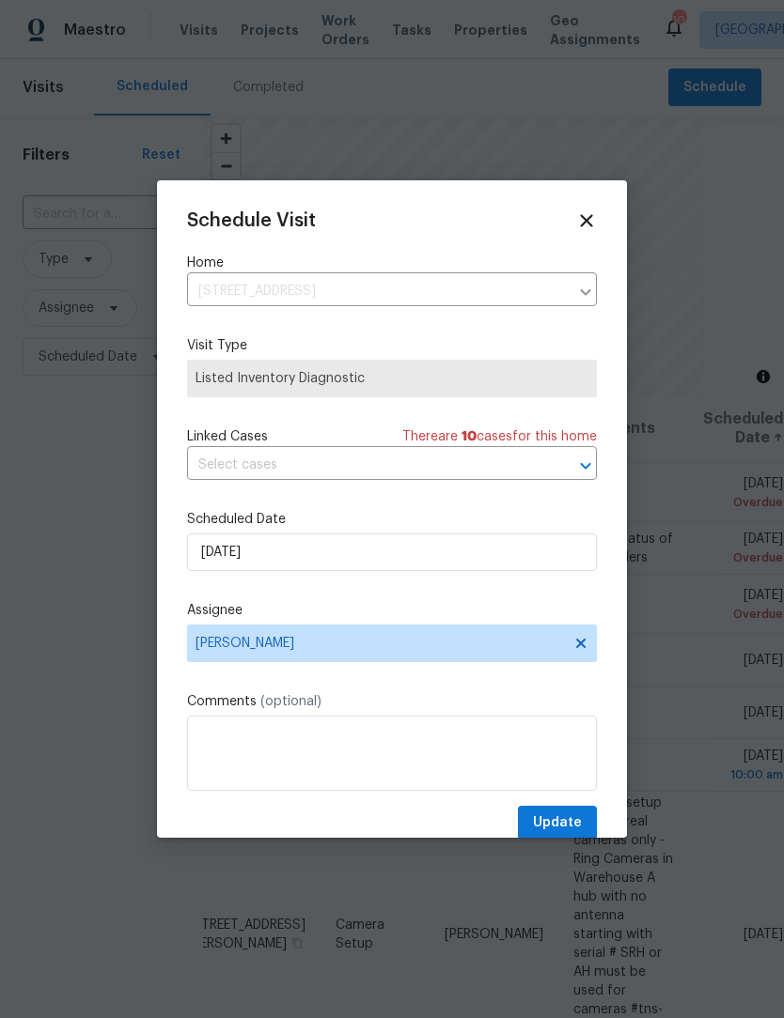
type input "8/13/2025"
click at [570, 822] on span "Update" at bounding box center [557, 823] width 49 height 23
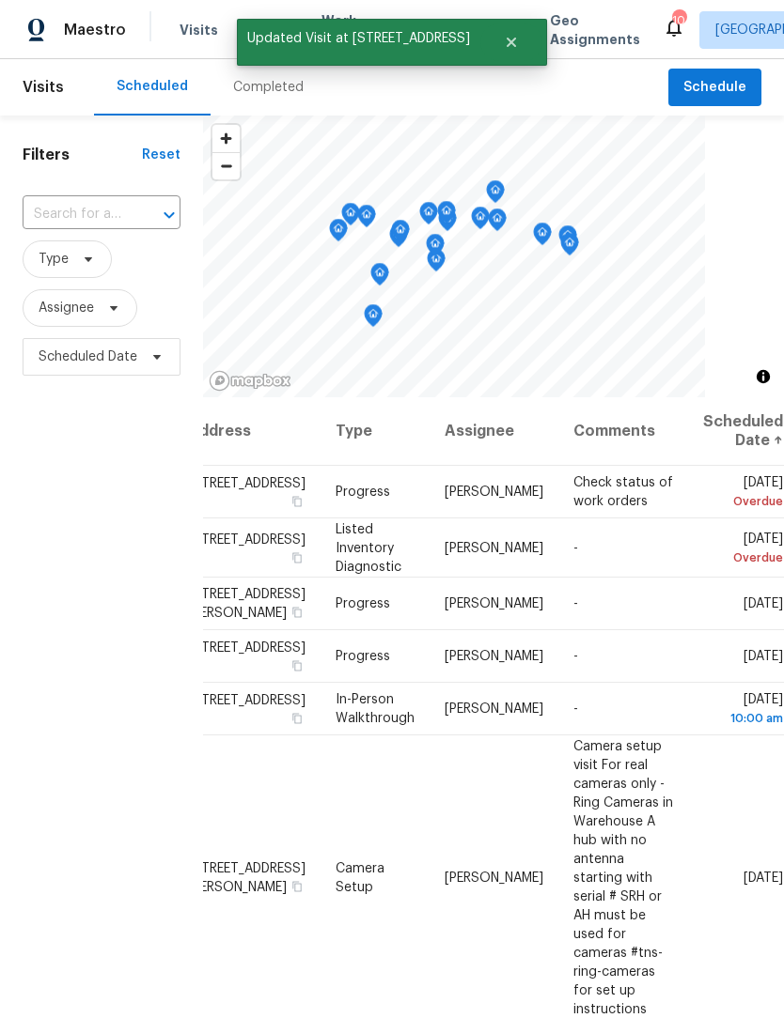
scroll to position [0, 167]
click at [0, 0] on icon at bounding box center [0, 0] width 0 height 0
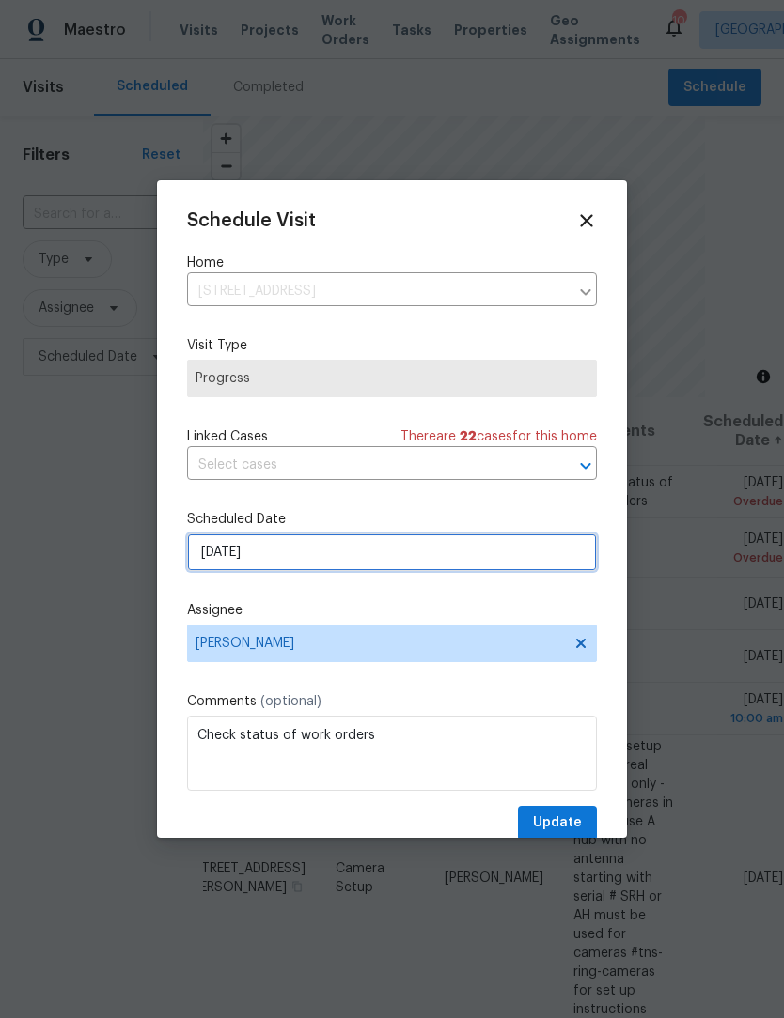
click at [303, 560] on input "8/8/2025" at bounding box center [392, 553] width 410 height 38
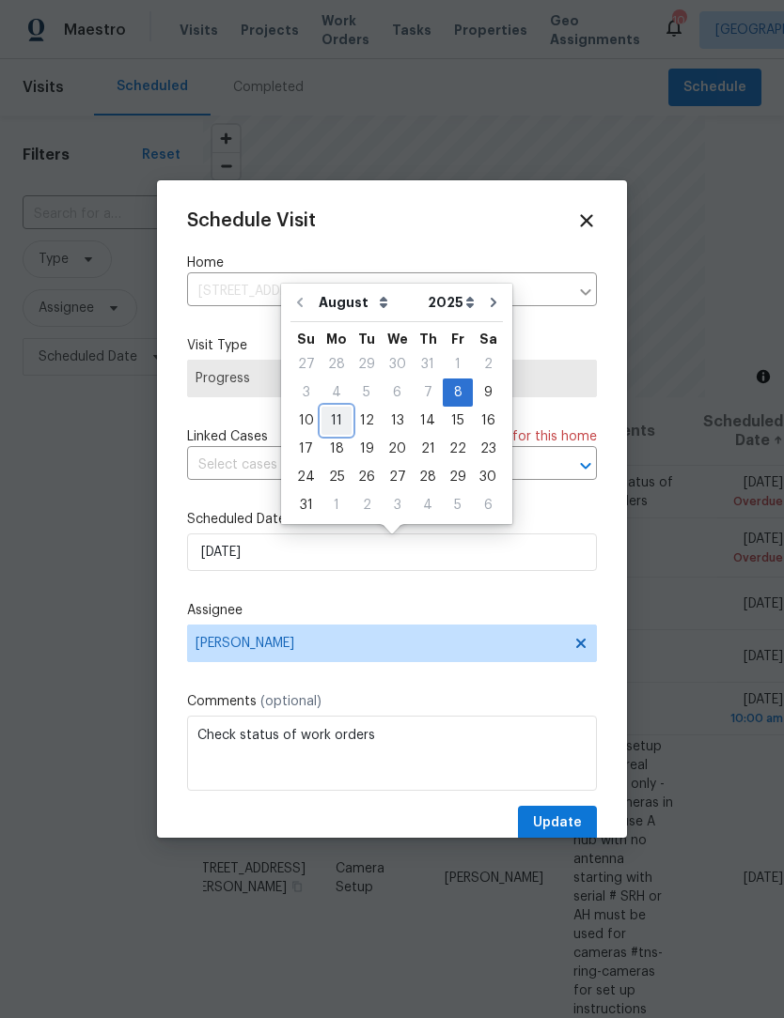
click at [342, 420] on div "11" at bounding box center [336, 421] width 30 height 26
type input "8/11/2025"
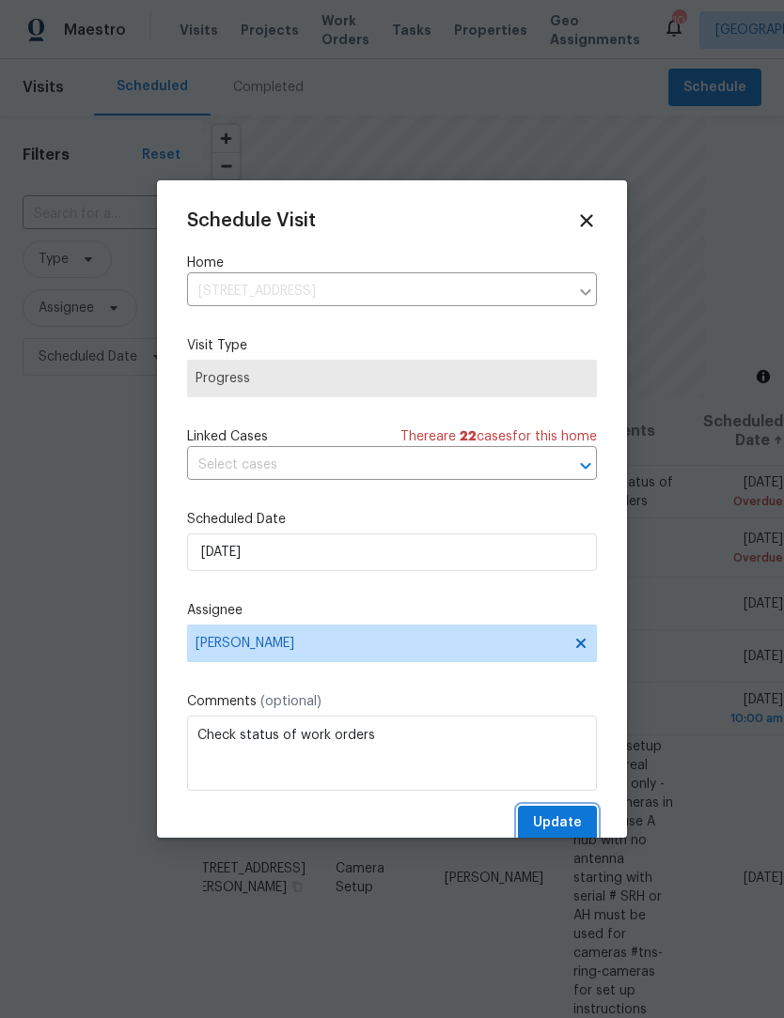
click at [567, 832] on span "Update" at bounding box center [557, 823] width 49 height 23
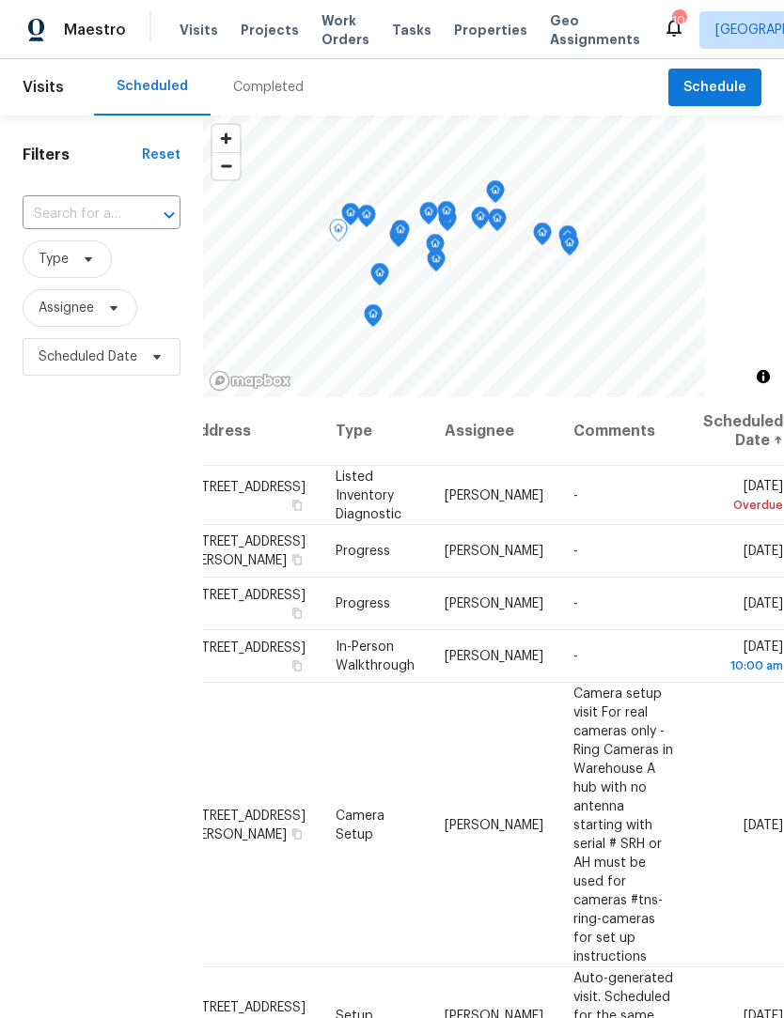
click at [0, 0] on icon at bounding box center [0, 0] width 0 height 0
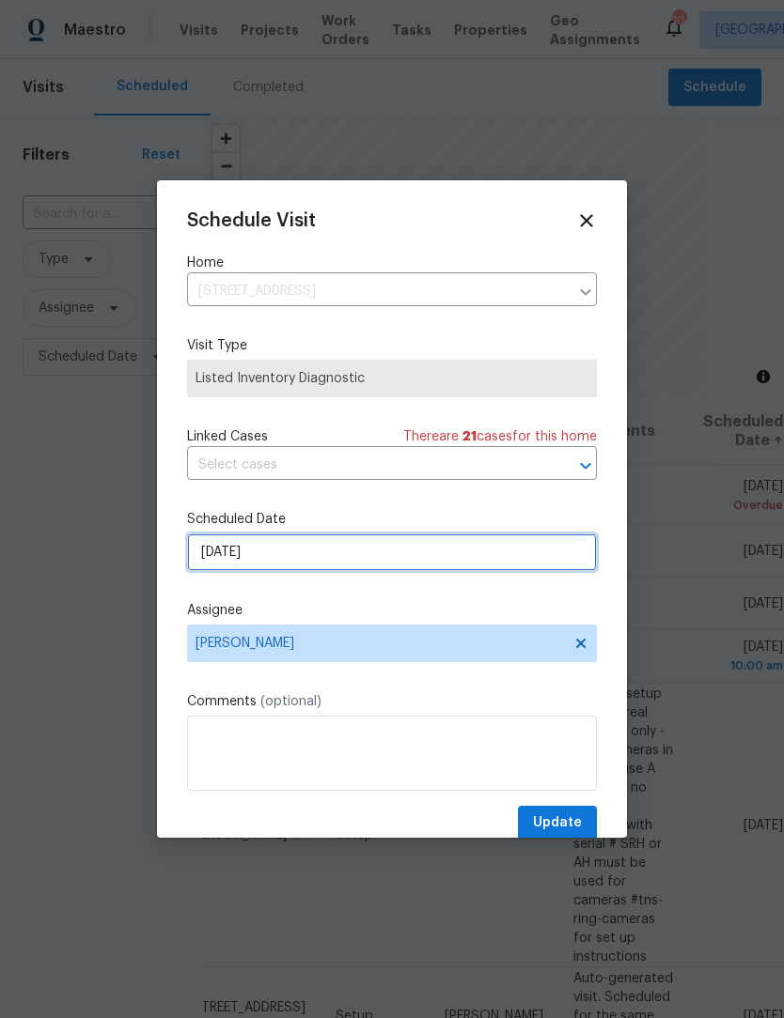
click at [334, 571] on input "8/9/2025" at bounding box center [392, 553] width 410 height 38
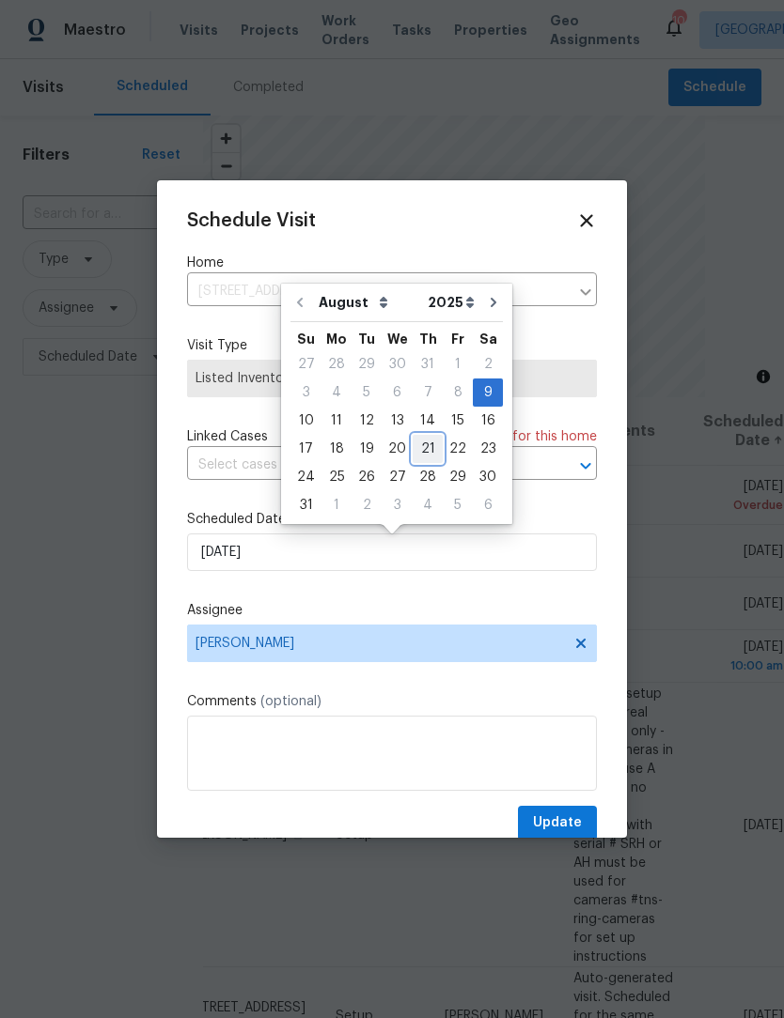
click at [415, 452] on div "21" at bounding box center [427, 449] width 30 height 26
type input "8/21/2025"
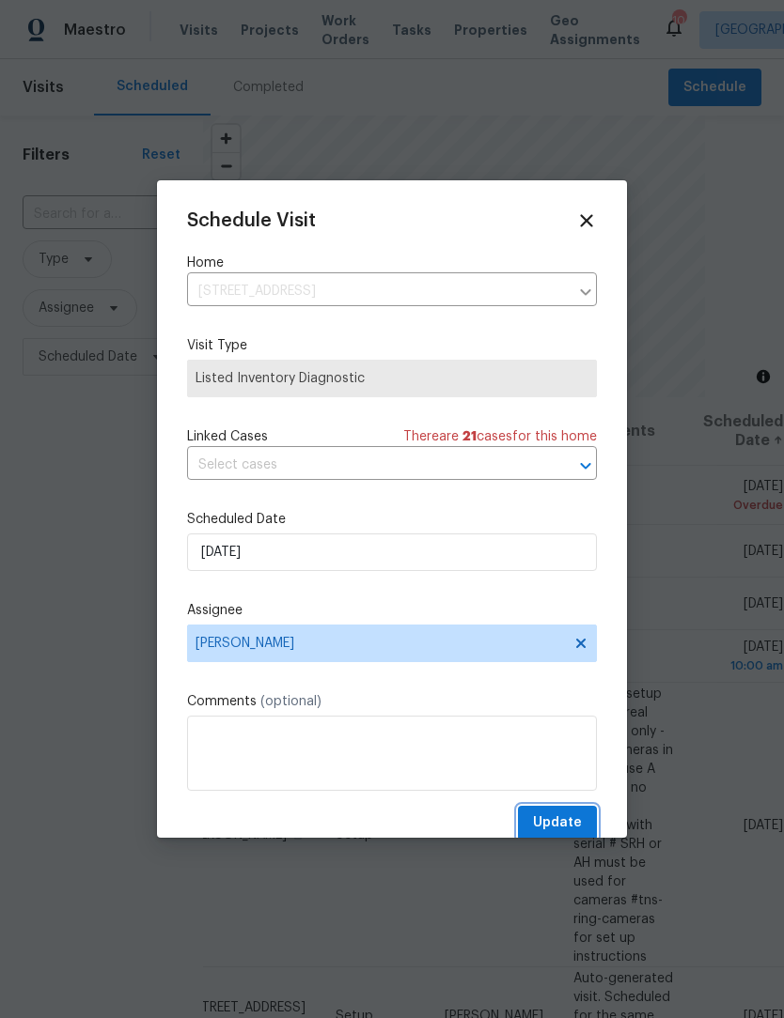
click at [577, 824] on span "Update" at bounding box center [557, 823] width 49 height 23
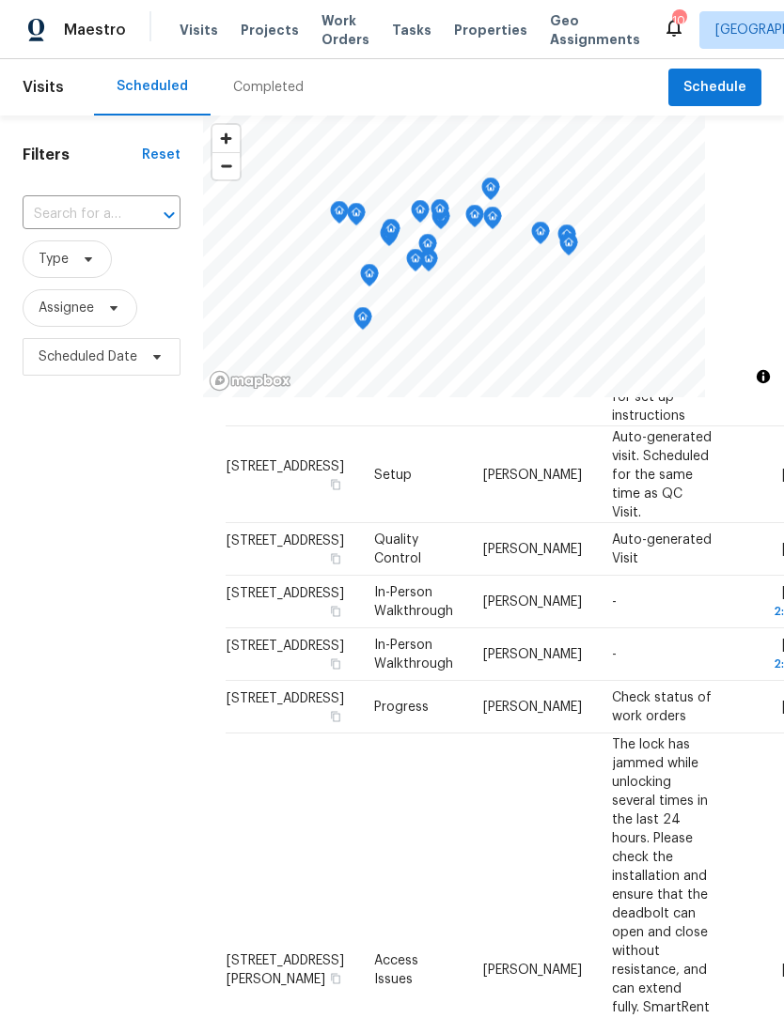
scroll to position [479, 0]
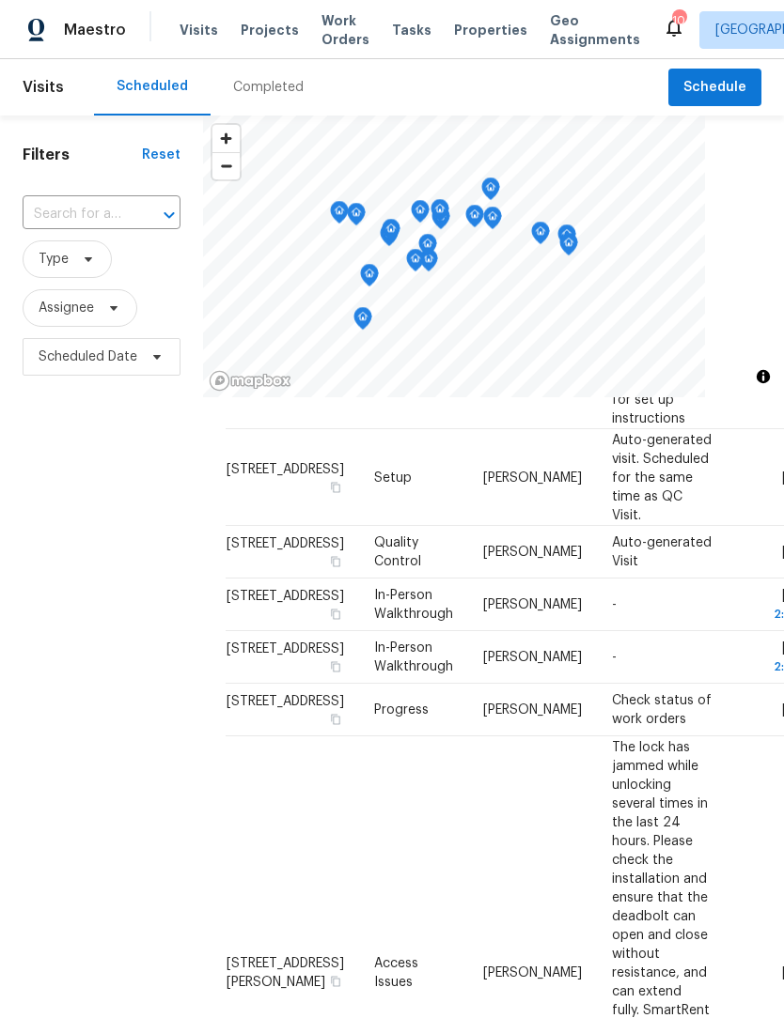
click at [267, 643] on span "[STREET_ADDRESS]" at bounding box center [284, 649] width 117 height 13
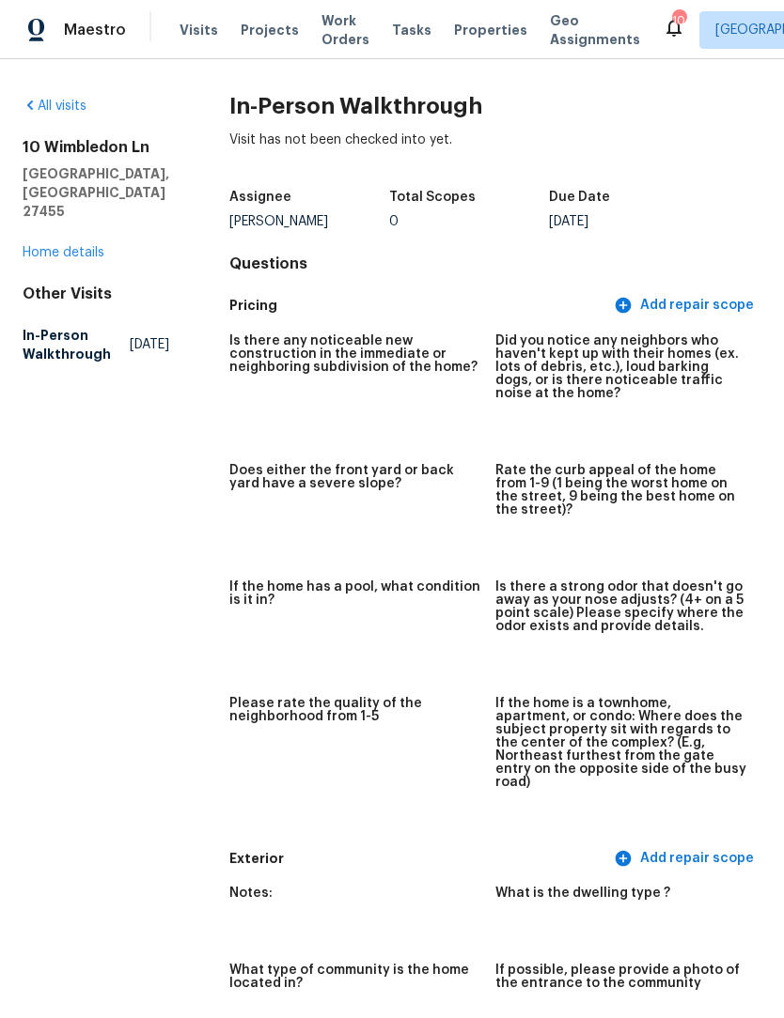
click at [103, 32] on span "Maestro" at bounding box center [95, 30] width 62 height 19
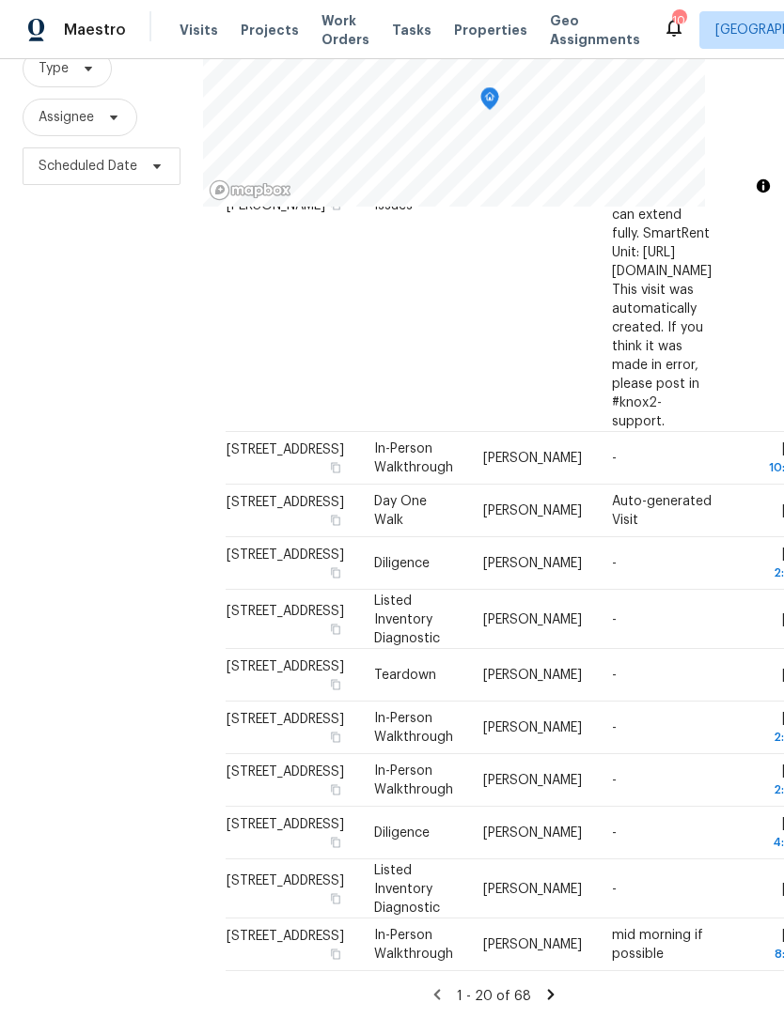
scroll to position [181, 0]
